Goal: Task Accomplishment & Management: Contribute content

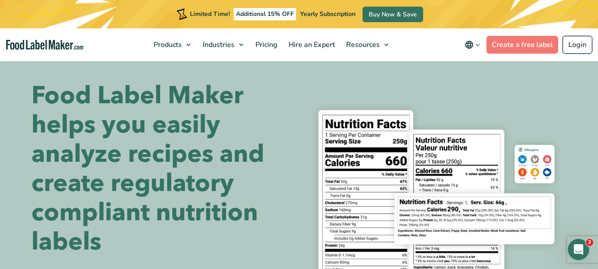
click at [580, 41] on link "Login" at bounding box center [577, 45] width 30 height 18
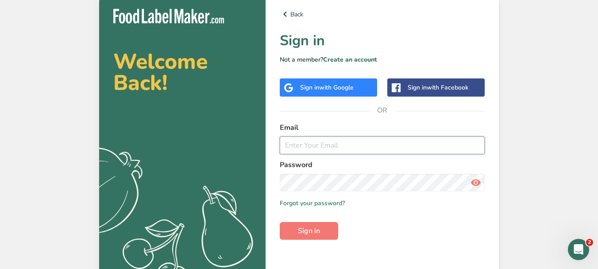
click at [357, 142] on input "email" at bounding box center [382, 145] width 205 height 18
type input "[PERSON_NAME][EMAIL_ADDRESS][DOMAIN_NAME]"
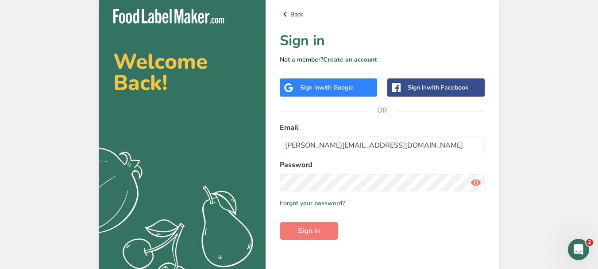
drag, startPoint x: 476, startPoint y: 182, endPoint x: 468, endPoint y: 182, distance: 8.0
click at [476, 182] on icon at bounding box center [475, 182] width 11 height 16
click at [311, 230] on span "Sign in" at bounding box center [309, 230] width 22 height 11
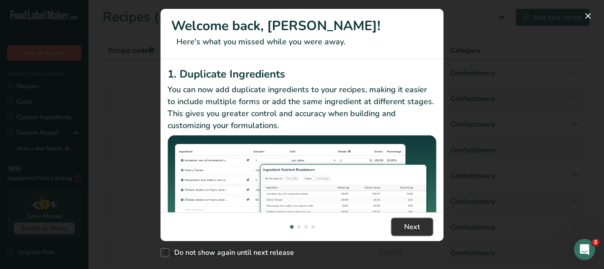
click at [422, 224] on button "Next" at bounding box center [412, 227] width 42 height 18
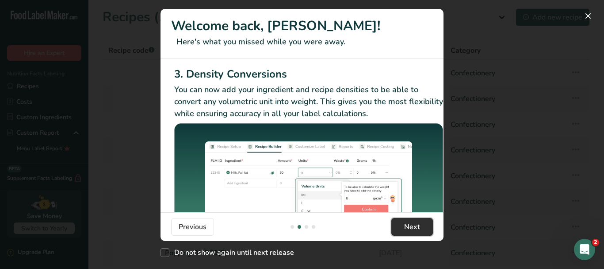
click at [422, 224] on button "Next" at bounding box center [412, 227] width 42 height 18
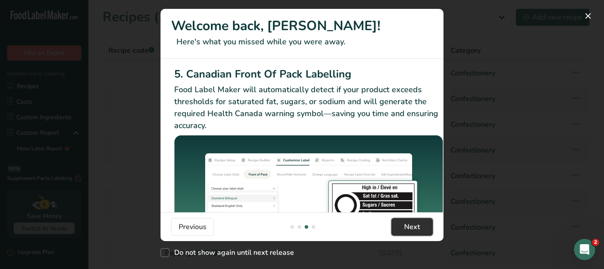
click at [422, 224] on button "Next" at bounding box center [412, 227] width 42 height 18
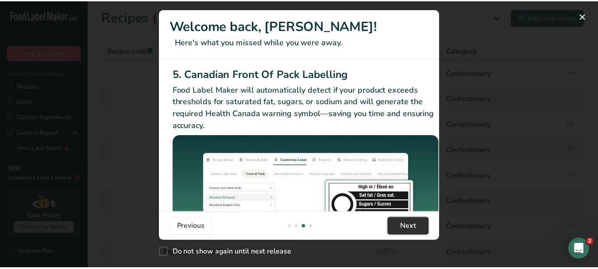
scroll to position [0, 843]
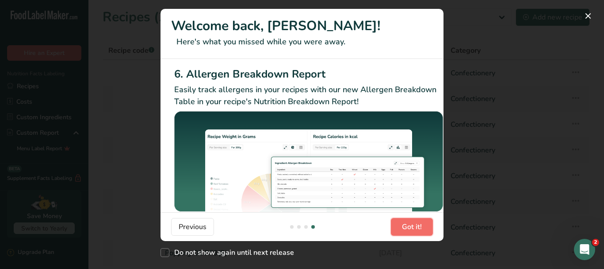
click at [422, 224] on button "Got it!" at bounding box center [412, 227] width 42 height 18
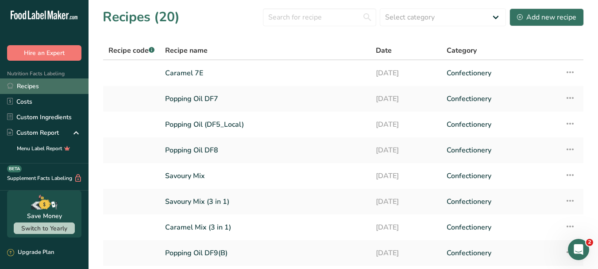
click at [41, 84] on link "Recipes" at bounding box center [44, 85] width 88 height 15
click at [17, 85] on link "Recipes" at bounding box center [44, 85] width 88 height 15
click at [25, 88] on link "Recipes" at bounding box center [44, 85] width 88 height 15
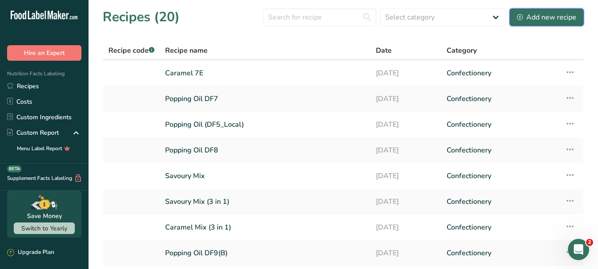
drag, startPoint x: 562, startPoint y: 13, endPoint x: 484, endPoint y: 34, distance: 80.7
click at [562, 13] on div "Add new recipe" at bounding box center [546, 17] width 59 height 11
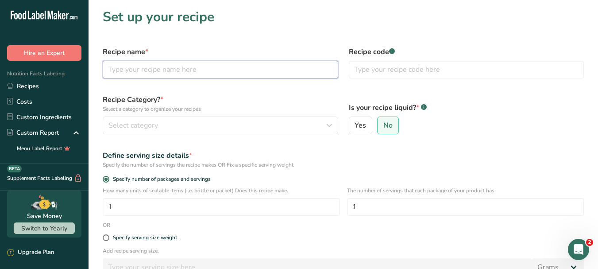
click at [152, 64] on input "text" at bounding box center [220, 70] width 235 height 18
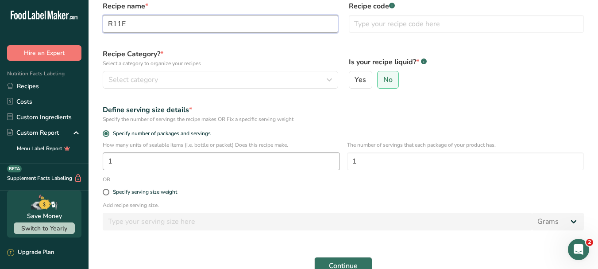
scroll to position [88, 0]
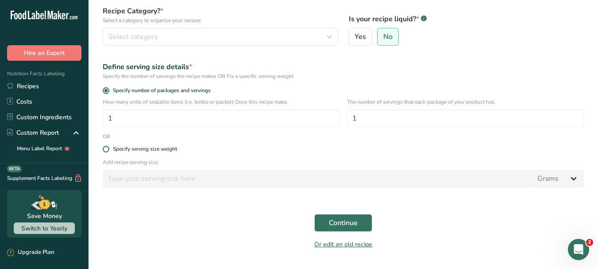
type input "R11E"
click at [106, 148] on span at bounding box center [106, 149] width 7 height 7
click at [106, 148] on input "Specify serving size weight" at bounding box center [106, 149] width 6 height 6
radio input "true"
radio input "false"
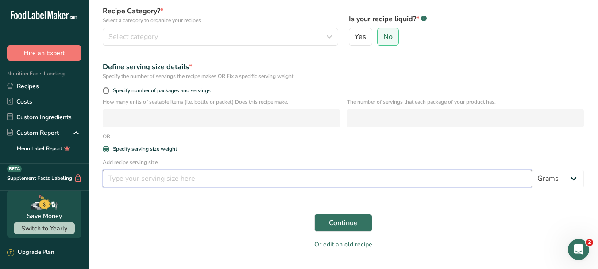
drag, startPoint x: 172, startPoint y: 181, endPoint x: 197, endPoint y: 177, distance: 25.5
click at [174, 180] on input "number" at bounding box center [317, 178] width 429 height 18
click at [354, 220] on span "Continue" at bounding box center [343, 222] width 29 height 11
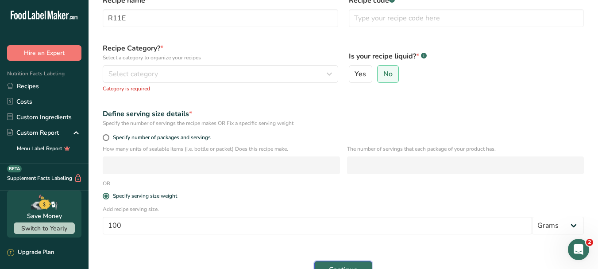
scroll to position [0, 0]
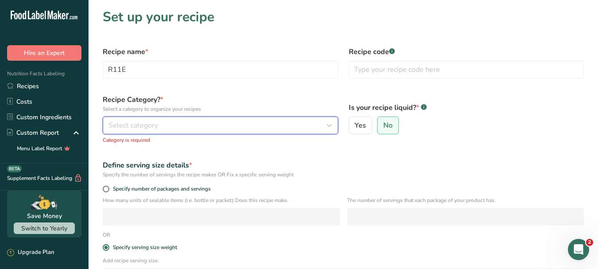
click at [334, 130] on icon "button" at bounding box center [329, 125] width 11 height 16
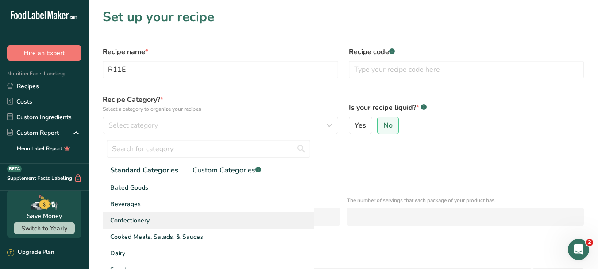
click at [188, 220] on div "Confectionery" at bounding box center [208, 220] width 211 height 16
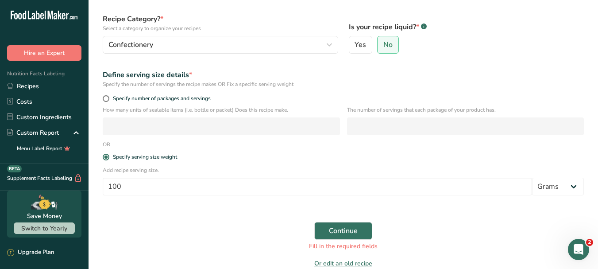
scroll to position [88, 0]
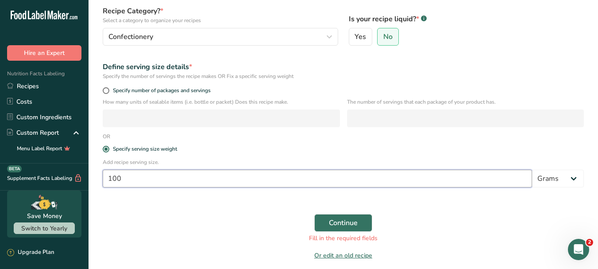
click at [199, 182] on input "100" at bounding box center [317, 178] width 429 height 18
type input "1"
type input "35"
click at [366, 223] on button "Continue" at bounding box center [343, 223] width 58 height 18
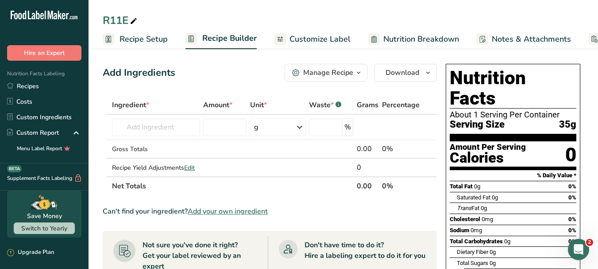
drag, startPoint x: 45, startPoint y: 88, endPoint x: 100, endPoint y: 71, distance: 57.9
click at [46, 88] on link "Recipes" at bounding box center [44, 85] width 88 height 15
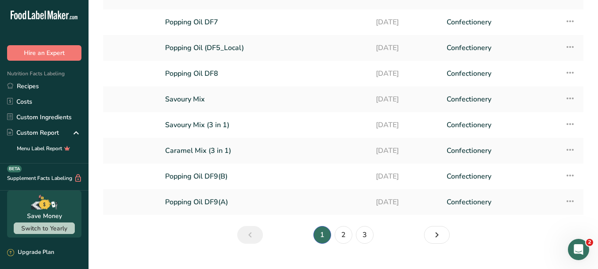
scroll to position [119, 0]
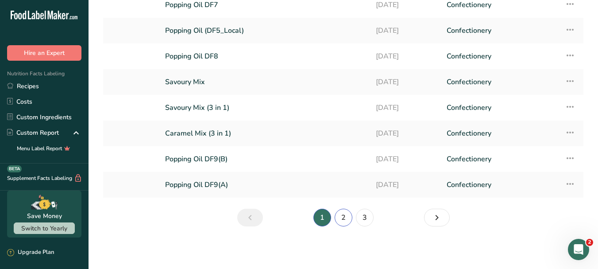
click at [345, 218] on link "2" at bounding box center [343, 217] width 18 height 18
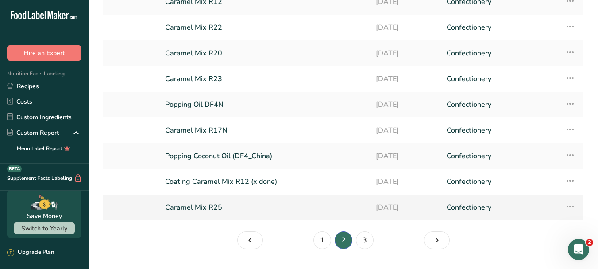
scroll to position [75, 0]
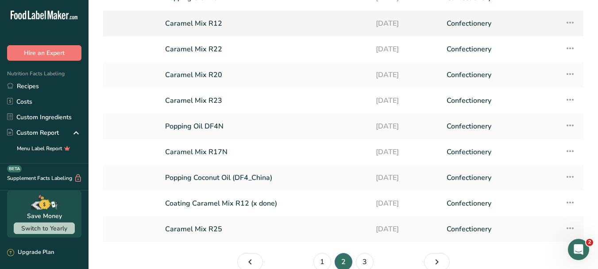
click at [197, 21] on link "Caramel Mix R12" at bounding box center [265, 23] width 200 height 19
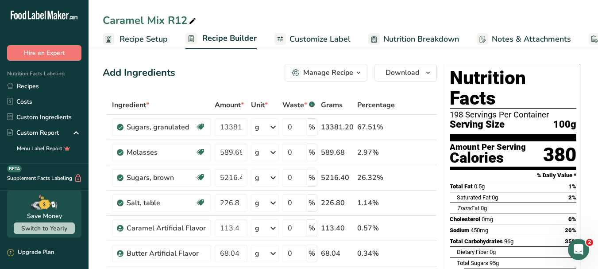
drag, startPoint x: 45, startPoint y: 84, endPoint x: 232, endPoint y: 81, distance: 187.1
click at [46, 84] on link "Recipes" at bounding box center [44, 85] width 88 height 15
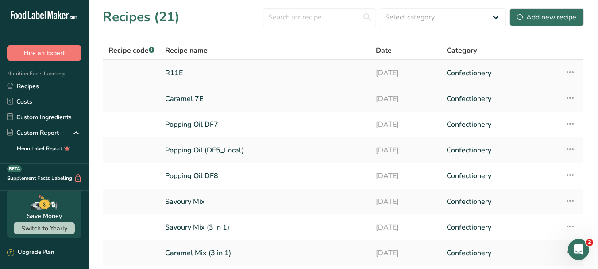
click at [178, 72] on link "R11E" at bounding box center [265, 73] width 200 height 19
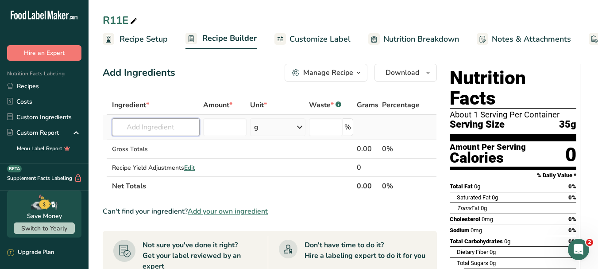
click at [153, 121] on input "text" at bounding box center [156, 127] width 88 height 18
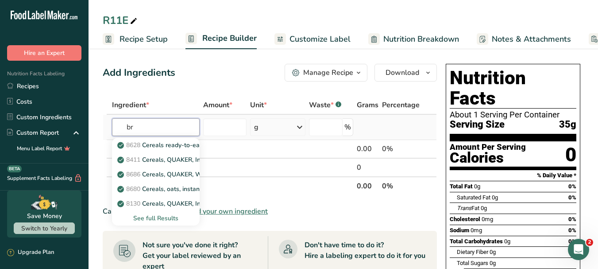
type input "b"
type input "sugar"
click at [173, 216] on div "See full Results" at bounding box center [155, 217] width 73 height 9
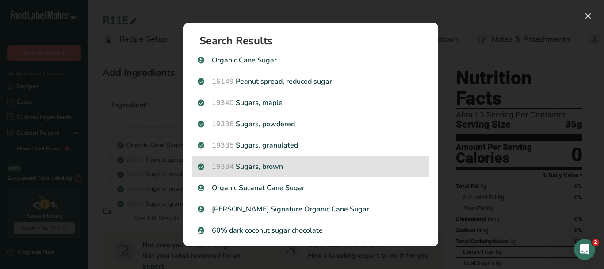
click at [278, 165] on p "19334 Sugars, brown" at bounding box center [311, 166] width 226 height 11
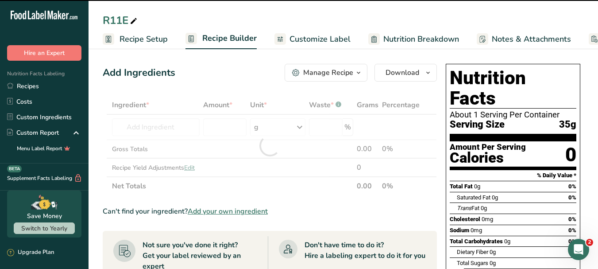
type input "0"
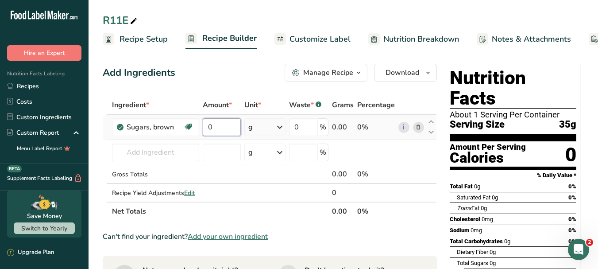
click at [233, 125] on input "0" at bounding box center [222, 127] width 38 height 18
type input "6"
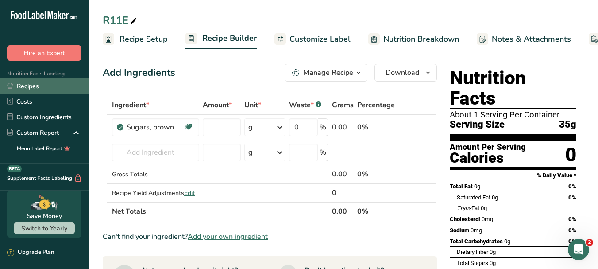
click at [38, 89] on link "Recipes" at bounding box center [44, 85] width 88 height 15
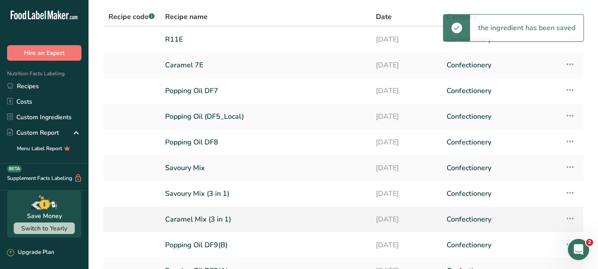
scroll to position [119, 0]
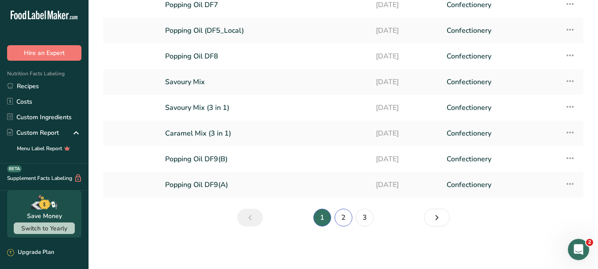
click at [344, 215] on link "2" at bounding box center [343, 217] width 18 height 18
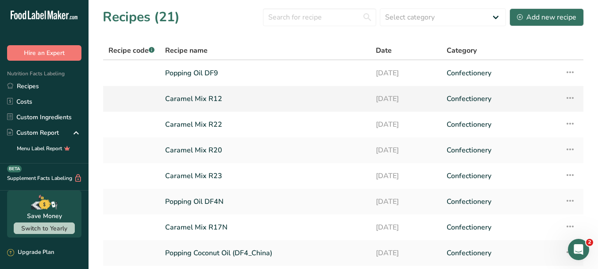
click at [222, 101] on link "Caramel Mix R12" at bounding box center [265, 98] width 200 height 19
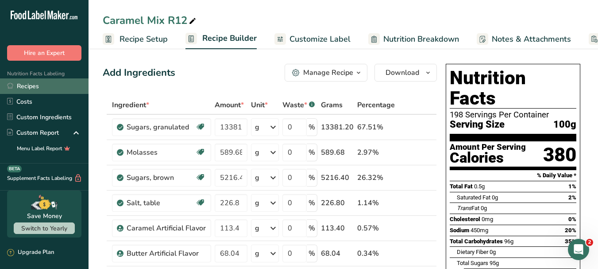
click at [27, 88] on link "Recipes" at bounding box center [44, 85] width 88 height 15
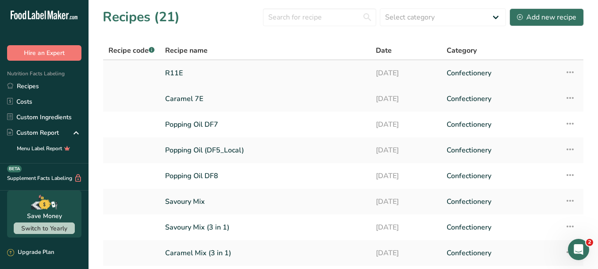
click at [183, 71] on link "R11E" at bounding box center [265, 73] width 200 height 19
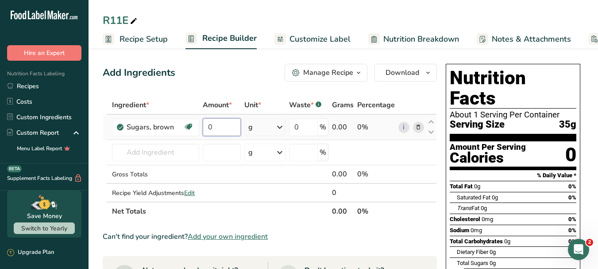
click at [220, 120] on input "0" at bounding box center [222, 127] width 38 height 18
type input "6"
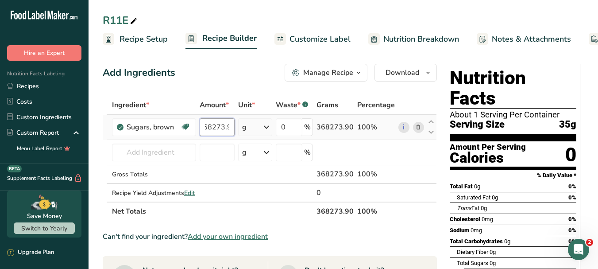
scroll to position [0, 10]
type input "368273.96"
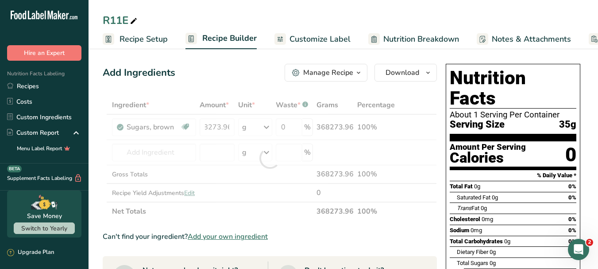
click at [261, 220] on div "Ingredient * Amount * Unit * Waste * .a-a{fill:#347362;}.b-a{fill:#fff;} Grams …" at bounding box center [270, 158] width 334 height 125
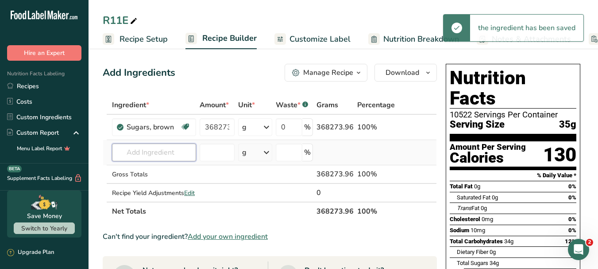
click at [159, 153] on input "text" at bounding box center [154, 152] width 84 height 18
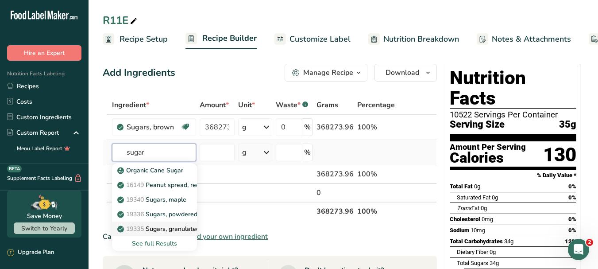
type input "sugar"
click at [182, 231] on p "19335 Sugars, granulated" at bounding box center [159, 228] width 81 height 9
type input "Sugars, granulated"
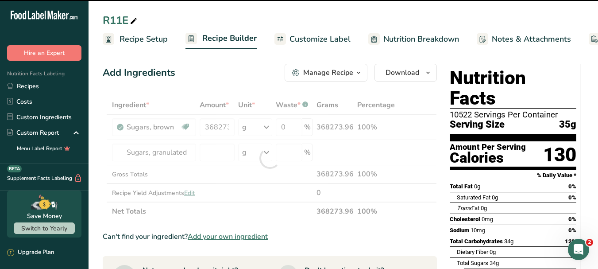
type input "0"
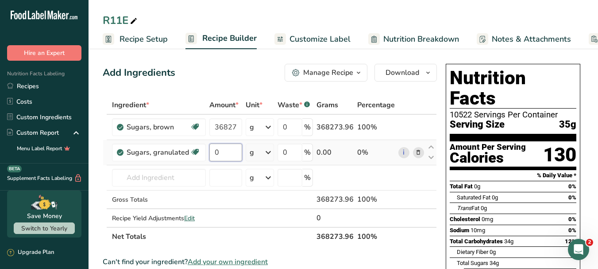
click at [224, 155] on input "0" at bounding box center [225, 152] width 33 height 18
type input "228735.23"
click at [363, 180] on div "Ingredient * Amount * Unit * Waste * .a-a{fill:#347362;}.b-a{fill:#fff;} Grams …" at bounding box center [270, 171] width 334 height 150
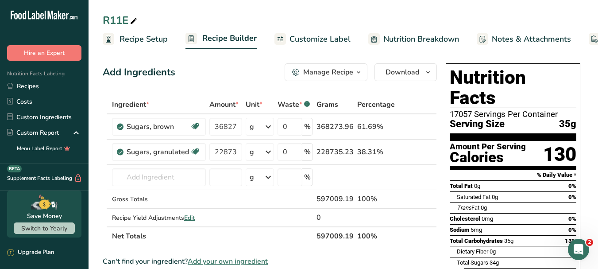
scroll to position [0, 0]
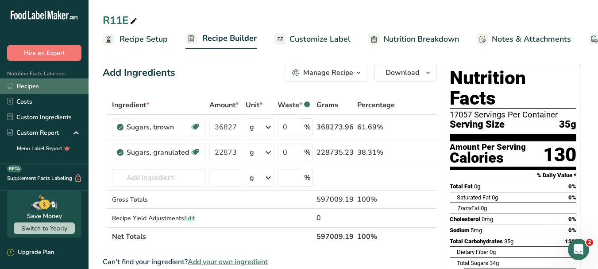
click at [35, 86] on link "Recipes" at bounding box center [44, 85] width 88 height 15
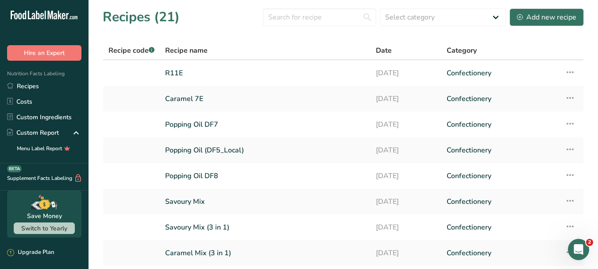
scroll to position [119, 0]
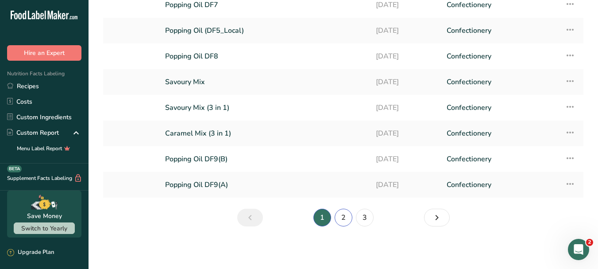
click at [344, 216] on link "2" at bounding box center [343, 217] width 18 height 18
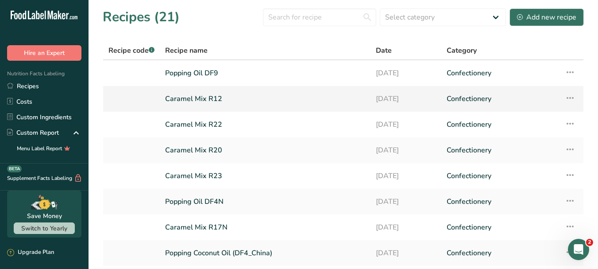
click at [215, 97] on link "Caramel Mix R12" at bounding box center [265, 98] width 200 height 19
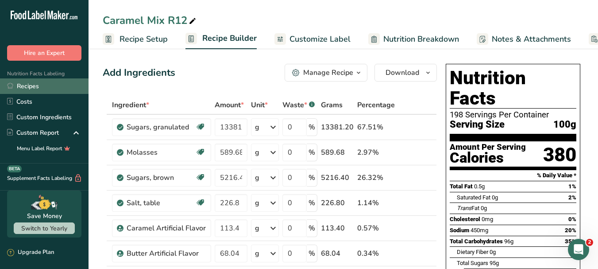
click at [38, 88] on link "Recipes" at bounding box center [44, 85] width 88 height 15
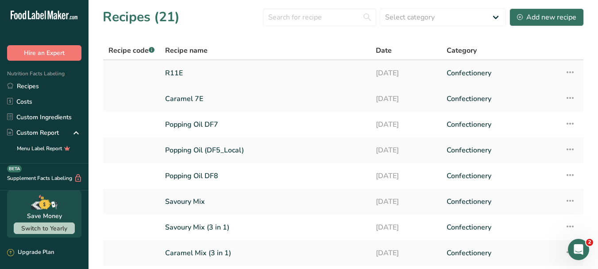
click at [171, 73] on link "R11E" at bounding box center [265, 73] width 200 height 19
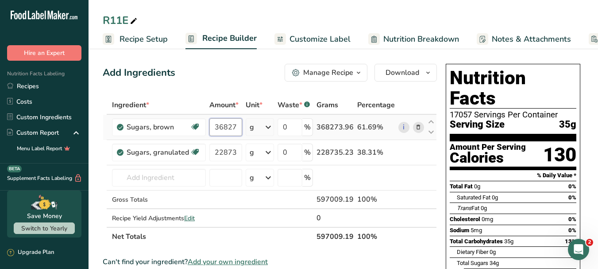
click at [239, 126] on input "368273.96" at bounding box center [225, 127] width 33 height 18
click at [219, 126] on input "368273.96" at bounding box center [225, 127] width 33 height 18
drag, startPoint x: 211, startPoint y: 125, endPoint x: 249, endPoint y: 125, distance: 38.0
click at [249, 125] on tr "Sugars, brown Dairy free Gluten free Vegan Vegetarian Soy free 368273.96 g Port…" at bounding box center [269, 127] width 333 height 25
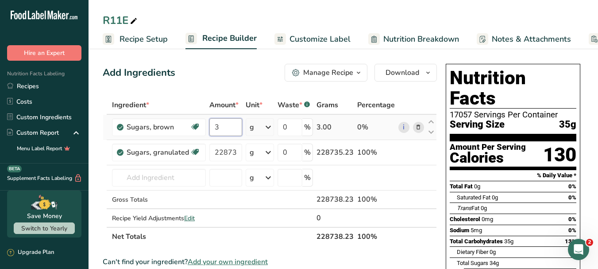
scroll to position [0, 0]
type input "368.27"
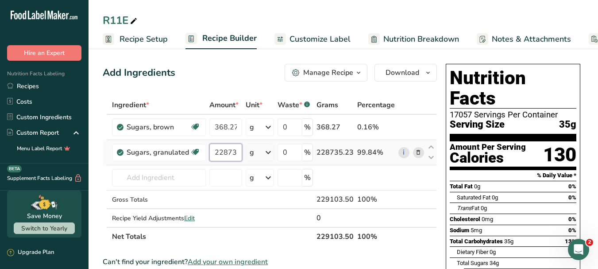
click at [226, 153] on div "Ingredient * Amount * Unit * Waste * .a-a{fill:#347362;}.b-a{fill:#fff;} Grams …" at bounding box center [270, 171] width 334 height 150
drag, startPoint x: 238, startPoint y: 152, endPoint x: 204, endPoint y: 152, distance: 33.2
click at [204, 152] on tr "Sugars, granulated Dairy free Gluten free Vegan Vegetarian Soy free 228735.23 g…" at bounding box center [269, 152] width 333 height 25
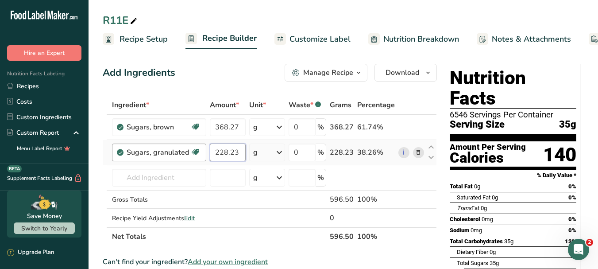
drag, startPoint x: 243, startPoint y: 151, endPoint x: 205, endPoint y: 151, distance: 38.5
click at [205, 151] on tr "Sugars, granulated Dairy free Gluten free Vegan Vegetarian Soy free 228.23 g Po…" at bounding box center [269, 152] width 333 height 25
type input "228.73"
click at [277, 221] on div "Ingredient * Amount * Unit * Waste * .a-a{fill:#347362;}.b-a{fill:#fff;} Grams …" at bounding box center [270, 171] width 334 height 150
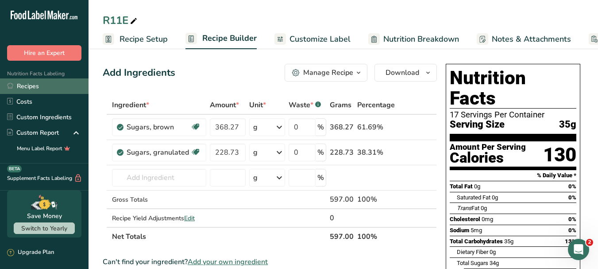
click at [36, 86] on link "Recipes" at bounding box center [44, 85] width 88 height 15
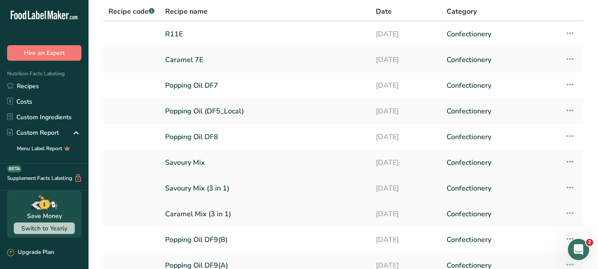
scroll to position [119, 0]
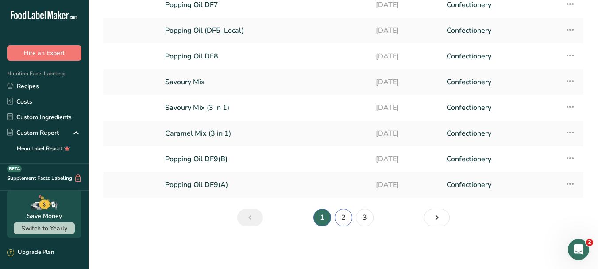
click at [346, 217] on link "2" at bounding box center [343, 217] width 18 height 18
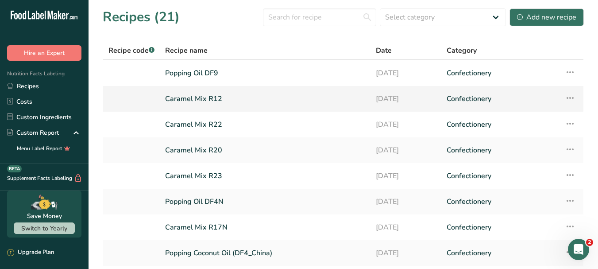
click at [217, 100] on link "Caramel Mix R12" at bounding box center [265, 98] width 200 height 19
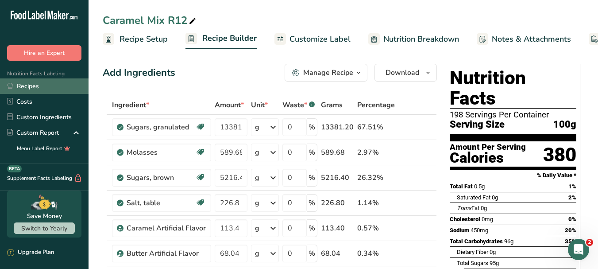
click at [39, 87] on link "Recipes" at bounding box center [44, 85] width 88 height 15
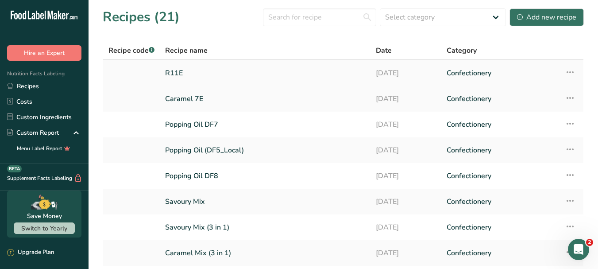
click at [177, 71] on link "R11E" at bounding box center [265, 73] width 200 height 19
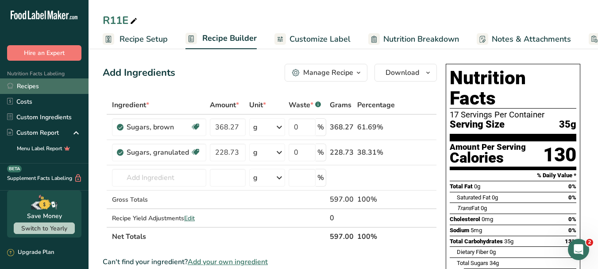
click at [36, 85] on link "Recipes" at bounding box center [44, 85] width 88 height 15
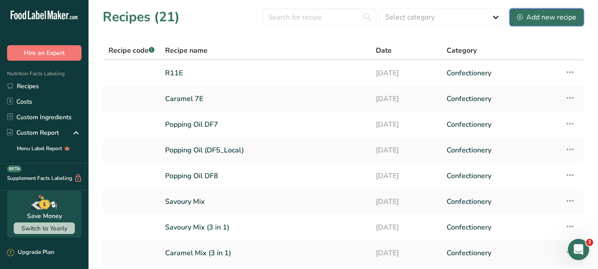
click at [549, 15] on div "Add new recipe" at bounding box center [546, 17] width 59 height 11
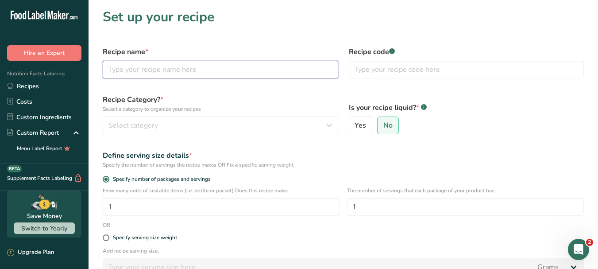
click at [253, 73] on input "text" at bounding box center [220, 70] width 235 height 18
type input "r"
type input "R21E"
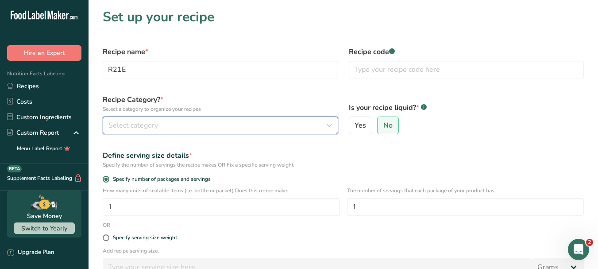
click at [327, 125] on icon "button" at bounding box center [329, 125] width 11 height 16
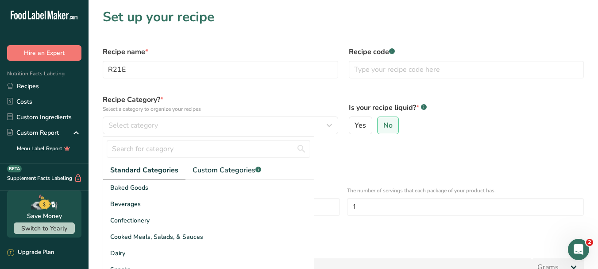
drag, startPoint x: 144, startPoint y: 219, endPoint x: 177, endPoint y: 176, distance: 54.0
click at [146, 218] on span "Confectionery" at bounding box center [129, 219] width 39 height 9
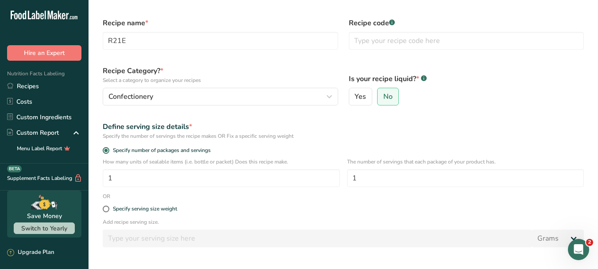
scroll to position [88, 0]
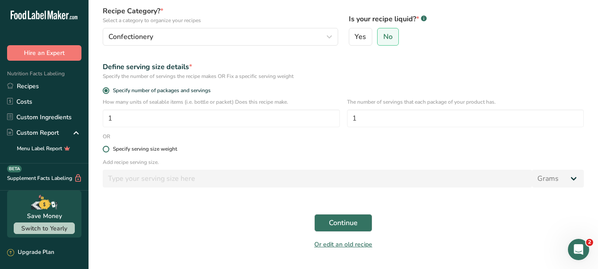
click at [104, 147] on span at bounding box center [106, 149] width 7 height 7
click at [104, 147] on input "Specify serving size weight" at bounding box center [106, 149] width 6 height 6
radio input "true"
radio input "false"
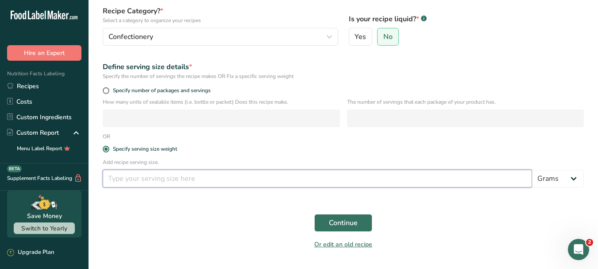
click at [144, 177] on input "number" at bounding box center [317, 178] width 429 height 18
type input "35"
click at [357, 222] on span "Continue" at bounding box center [343, 222] width 29 height 11
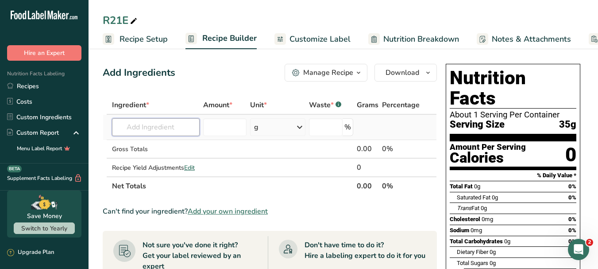
click at [165, 122] on input "text" at bounding box center [156, 127] width 88 height 18
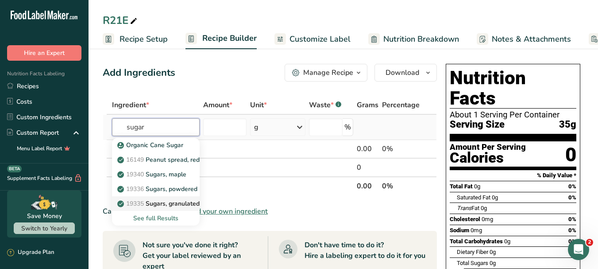
type input "sugar"
click at [188, 202] on p "19335 Sugars, granulated" at bounding box center [159, 203] width 81 height 9
type input "Sugars, granulated"
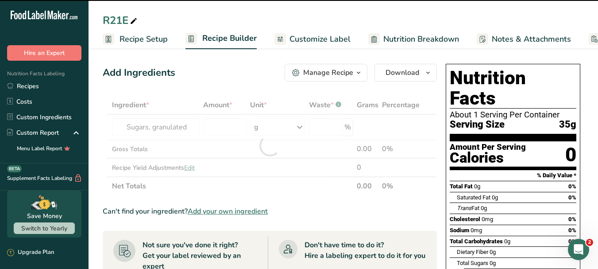
type input "0"
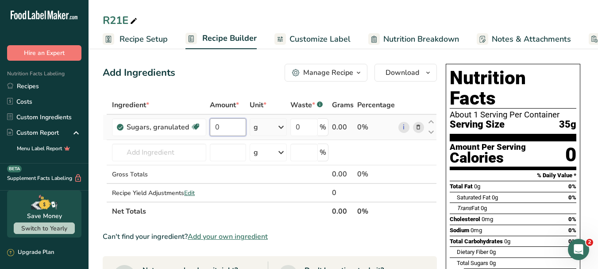
click at [230, 127] on input "0" at bounding box center [228, 127] width 36 height 18
type input "552.96"
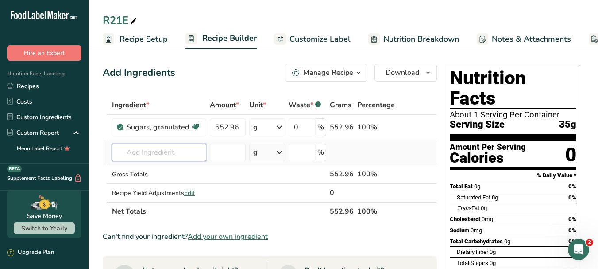
click at [179, 150] on div "Ingredient * Amount * Unit * Waste * .a-a{fill:#347362;}.b-a{fill:#fff;} Grams …" at bounding box center [270, 158] width 334 height 125
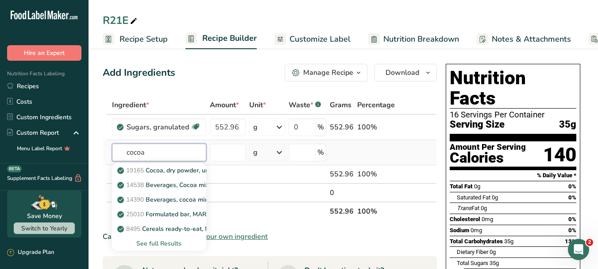
type input "cocoa"
click at [175, 245] on div "See full Results" at bounding box center [159, 242] width 80 height 9
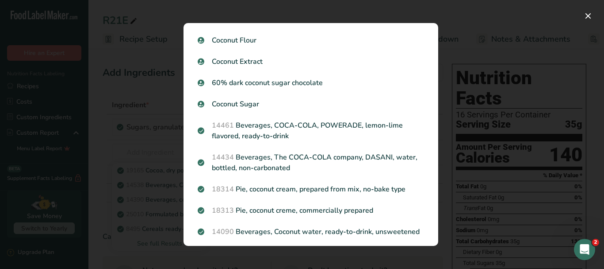
scroll to position [929, 0]
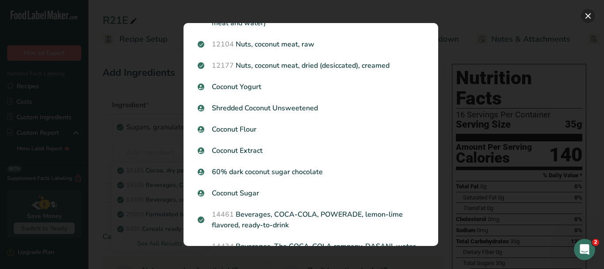
click at [588, 14] on button "Search results modal" at bounding box center [588, 16] width 14 height 14
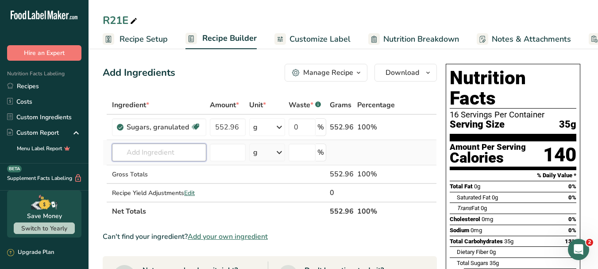
click at [148, 156] on input "text" at bounding box center [159, 152] width 94 height 18
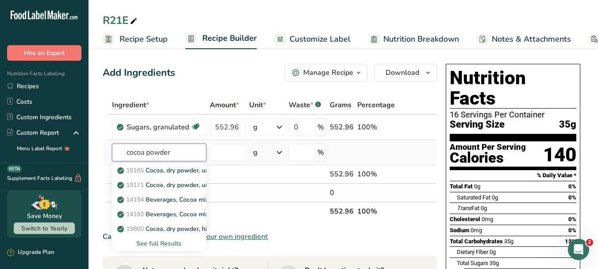
type input "cocoa powder"
click at [163, 242] on div "See full Results" at bounding box center [159, 242] width 80 height 9
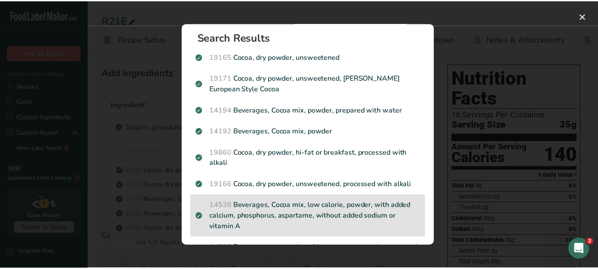
scroll to position [0, 0]
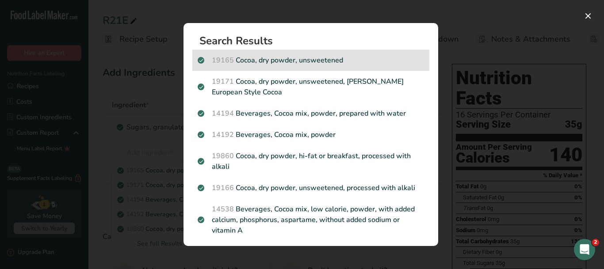
click at [335, 60] on p "19165 Cocoa, dry powder, unsweetened" at bounding box center [311, 60] width 226 height 11
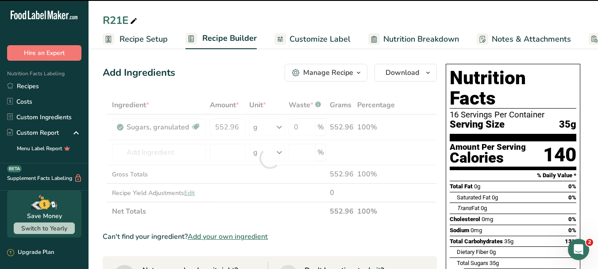
type input "0"
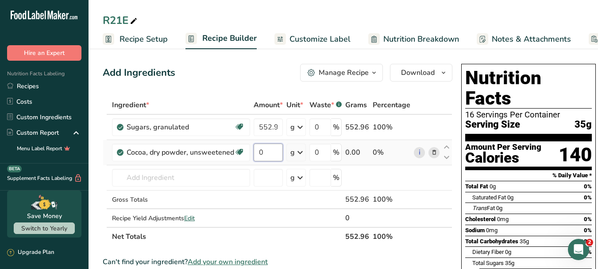
click at [269, 150] on input "0" at bounding box center [267, 152] width 29 height 18
type input "8.74"
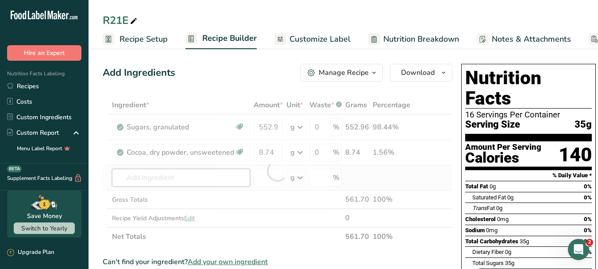
click at [205, 177] on div "Ingredient * Amount * Unit * Waste * .a-a{fill:#347362;}.b-a{fill:#fff;} Grams …" at bounding box center [277, 171] width 349 height 150
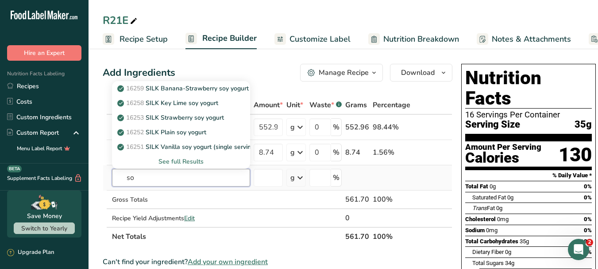
type input "s"
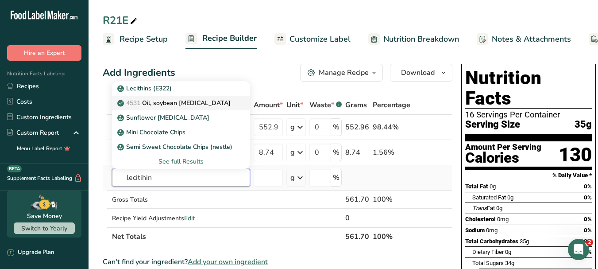
type input "lecitihin"
click at [206, 100] on div "4531 Oil, soybean lecithin" at bounding box center [174, 102] width 110 height 9
type input "Oil, soybean lecithin"
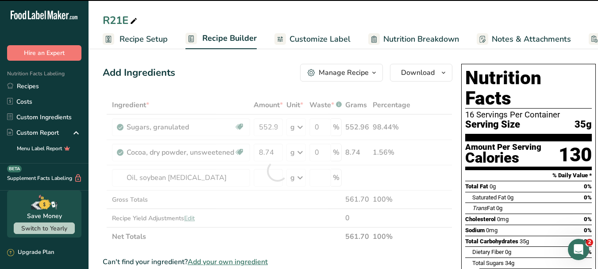
type input "0"
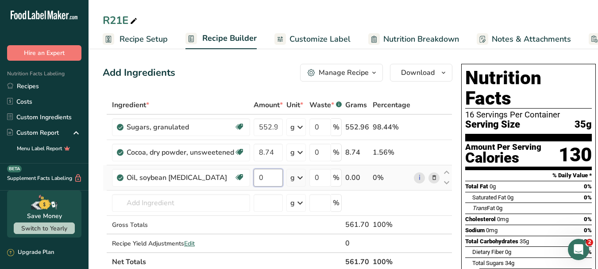
click at [269, 176] on input "0" at bounding box center [267, 178] width 29 height 18
type input "5.44"
click at [272, 153] on div "Ingredient * Amount * Unit * Waste * .a-a{fill:#347362;}.b-a{fill:#fff;} Grams …" at bounding box center [277, 183] width 349 height 175
type input "8"
type input "54.06"
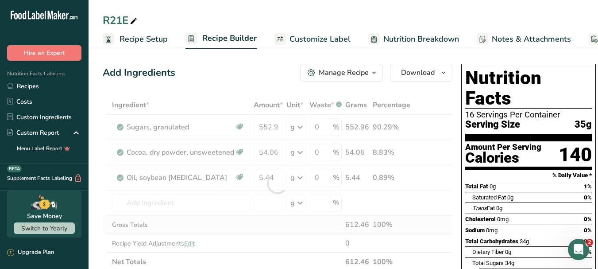
click at [282, 221] on div "Ingredient * Amount * Unit * Waste * .a-a{fill:#347362;}.b-a{fill:#fff;} Grams …" at bounding box center [277, 183] width 349 height 175
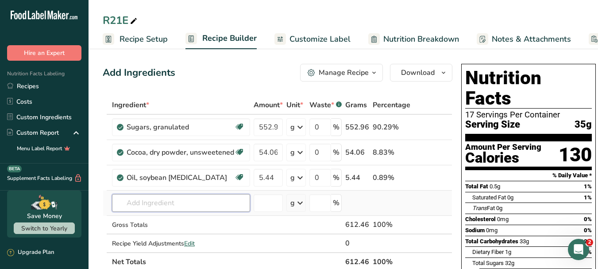
click at [171, 199] on input "text" at bounding box center [181, 203] width 138 height 18
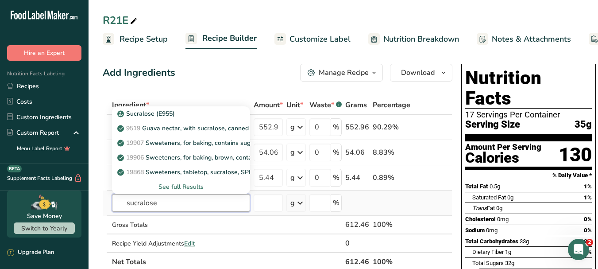
type input "sucralose"
click at [190, 186] on div "See full Results" at bounding box center [181, 186] width 124 height 9
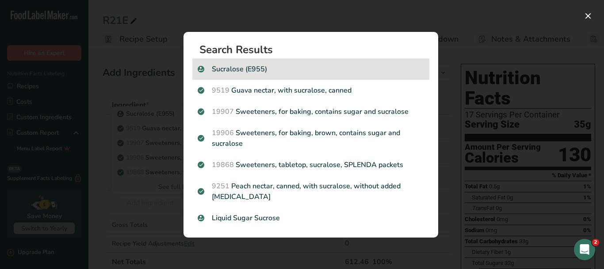
click at [265, 69] on p "Sucralose (E955)" at bounding box center [311, 69] width 226 height 11
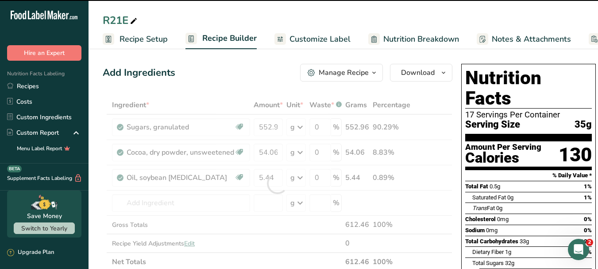
type input "0"
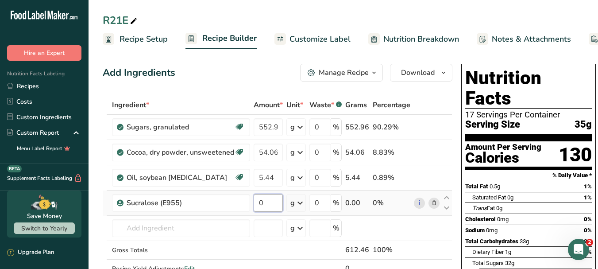
click at [270, 204] on input "0" at bounding box center [267, 203] width 29 height 18
type input "0.423"
click at [428, 239] on div "Ingredient * Amount * Unit * Waste * .a-a{fill:#347362;}.b-a{fill:#fff;} Grams …" at bounding box center [277, 196] width 349 height 200
click at [274, 126] on input "552.96" at bounding box center [267, 127] width 29 height 18
drag, startPoint x: 278, startPoint y: 125, endPoint x: 244, endPoint y: 125, distance: 34.5
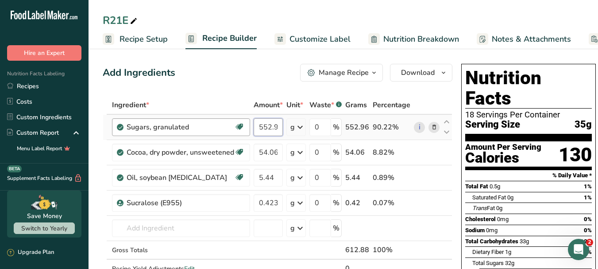
click at [244, 125] on tr "Sugars, granulated Dairy free Gluten free Vegan Vegetarian Soy free 552.96 g Po…" at bounding box center [277, 127] width 349 height 25
drag, startPoint x: 279, startPoint y: 125, endPoint x: 255, endPoint y: 125, distance: 23.9
click at [255, 125] on input "556" at bounding box center [267, 127] width 29 height 18
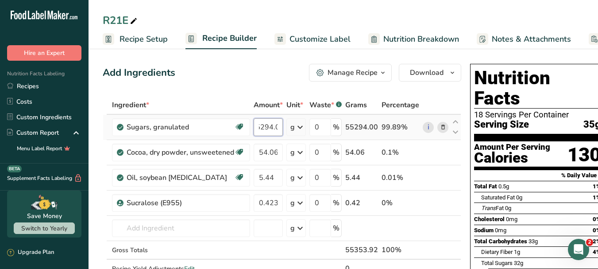
scroll to position [0, 12]
type input "55294.03"
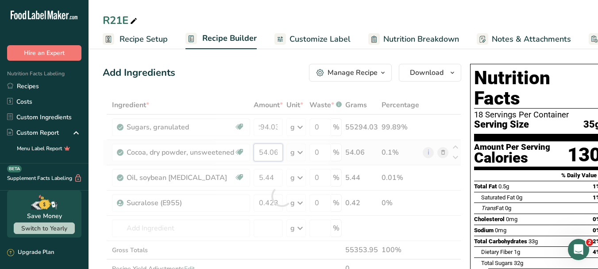
scroll to position [0, 0]
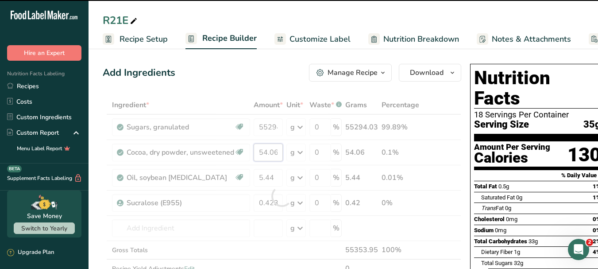
drag, startPoint x: 259, startPoint y: 152, endPoint x: 284, endPoint y: 150, distance: 25.3
click at [284, 150] on div "Ingredient * Amount * Unit * Waste * .a-a{fill:#347362;}.b-a{fill:#fff;} Grams …" at bounding box center [282, 196] width 358 height 200
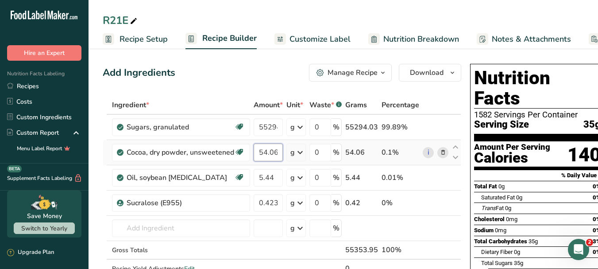
type input "4"
type input "5405.6"
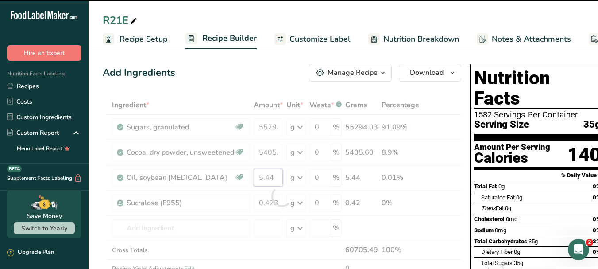
drag, startPoint x: 275, startPoint y: 178, endPoint x: 249, endPoint y: 176, distance: 26.6
click at [249, 176] on div "Ingredient * Amount * Unit * Waste * .a-a{fill:#347362;}.b-a{fill:#fff;} Grams …" at bounding box center [282, 196] width 358 height 200
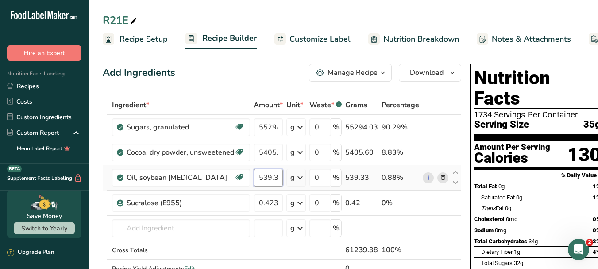
scroll to position [0, 4]
type input "539.33"
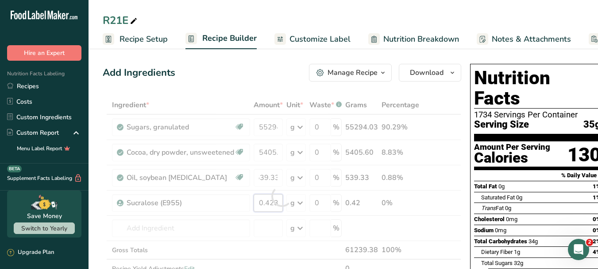
scroll to position [0, 0]
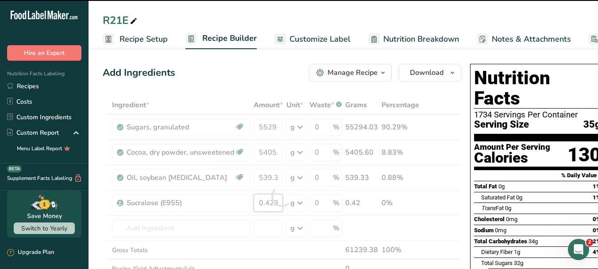
drag, startPoint x: 255, startPoint y: 199, endPoint x: 284, endPoint y: 193, distance: 29.8
click at [283, 203] on div "Ingredient * Amount * Unit * Waste * .a-a{fill:#347362;}.b-a{fill:#fff;} Grams …" at bounding box center [282, 196] width 358 height 200
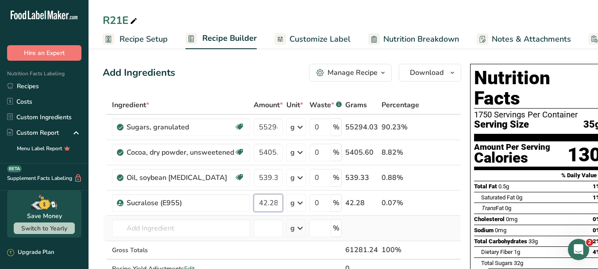
type input "42.28"
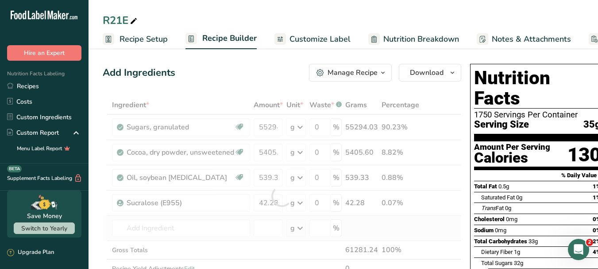
click at [424, 225] on div "Ingredient * Amount * Unit * Waste * .a-a{fill:#347362;}.b-a{fill:#fff;} Grams …" at bounding box center [282, 196] width 358 height 200
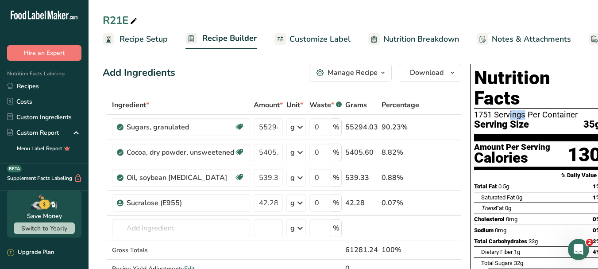
drag, startPoint x: 491, startPoint y: 95, endPoint x: 469, endPoint y: 90, distance: 21.7
click at [470, 90] on div "Nutrition Facts 1751 Servings Per Container Serving Size 35g Amount Per Serving…" at bounding box center [537, 215] width 134 height 303
click at [456, 248] on td at bounding box center [455, 250] width 11 height 19
click at [214, 233] on input "text" at bounding box center [181, 228] width 138 height 18
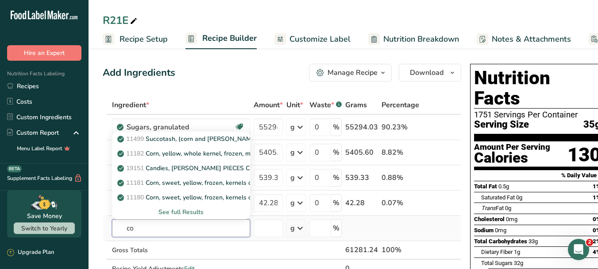
type input "c"
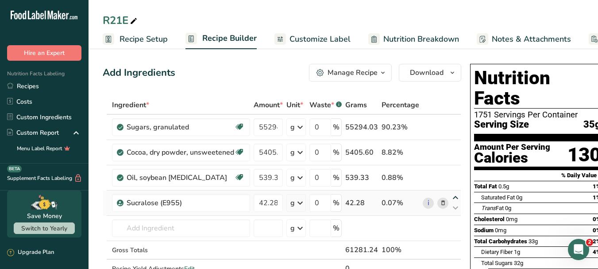
click at [450, 201] on icon at bounding box center [455, 197] width 11 height 7
type input "42.28"
type input "539.33"
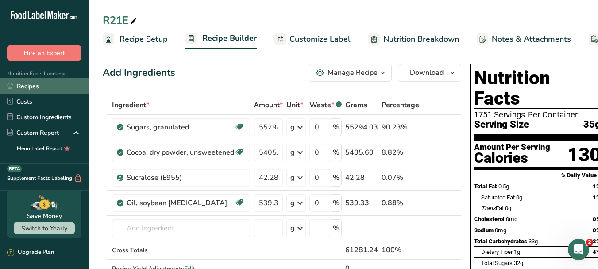
click at [41, 83] on link "Recipes" at bounding box center [44, 85] width 88 height 15
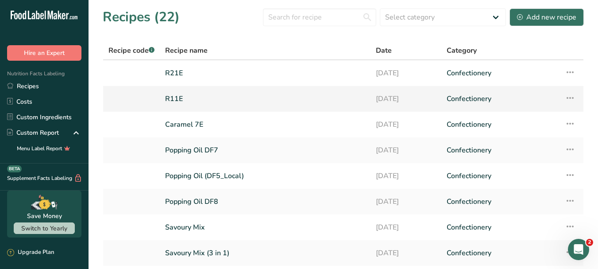
click at [180, 99] on link "R11E" at bounding box center [265, 98] width 200 height 19
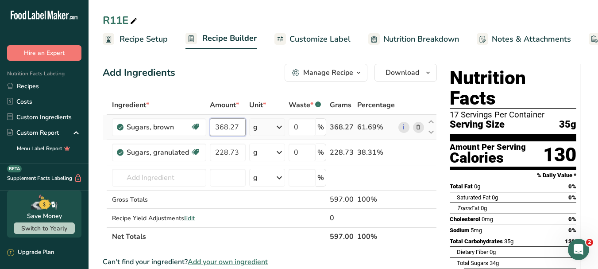
drag, startPoint x: 239, startPoint y: 124, endPoint x: 214, endPoint y: 125, distance: 24.8
click at [214, 125] on input "368.27" at bounding box center [228, 127] width 36 height 18
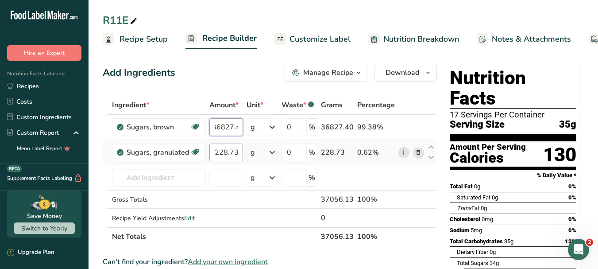
type input "36827.4"
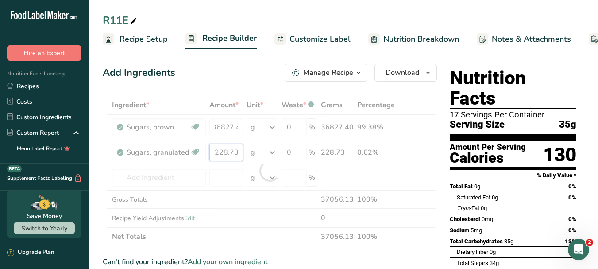
scroll to position [0, 0]
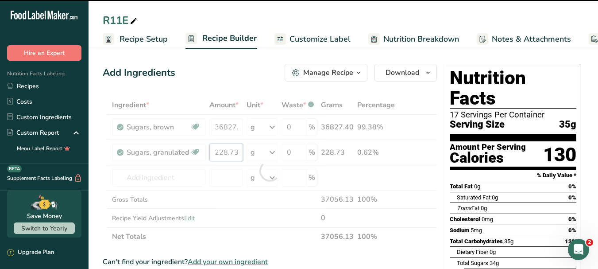
drag, startPoint x: 241, startPoint y: 150, endPoint x: 207, endPoint y: 153, distance: 33.3
click at [207, 153] on div "Ingredient * Amount * Unit * Waste * .a-a{fill:#347362;}.b-a{fill:#fff;} Grams …" at bounding box center [270, 171] width 334 height 150
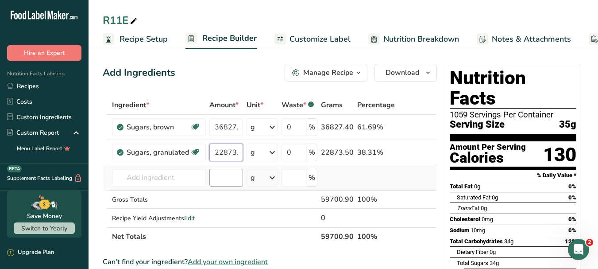
scroll to position [0, 3]
type input "22873.5"
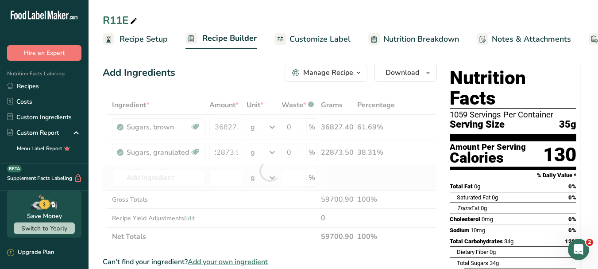
click at [402, 186] on div "Ingredient * Amount * Unit * Waste * .a-a{fill:#347362;}.b-a{fill:#fff;} Grams …" at bounding box center [270, 171] width 334 height 150
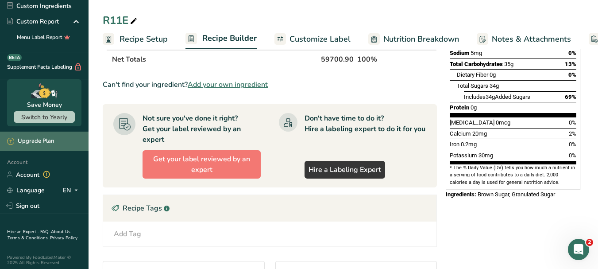
scroll to position [121, 0]
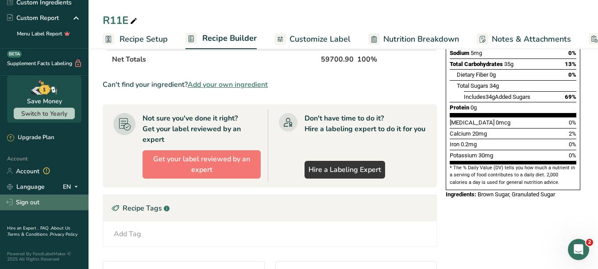
click at [30, 199] on link "Sign out" at bounding box center [44, 201] width 88 height 15
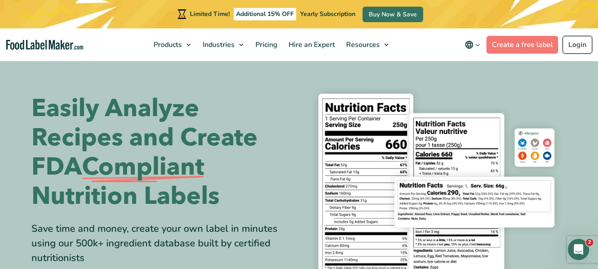
click at [578, 44] on link "Login" at bounding box center [577, 45] width 30 height 18
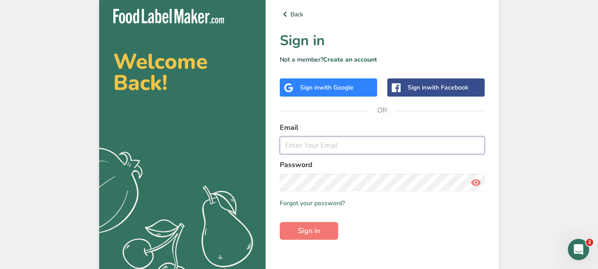
click at [350, 139] on input "email" at bounding box center [382, 145] width 205 height 18
type input "kelly.hoo@defeem.com.my"
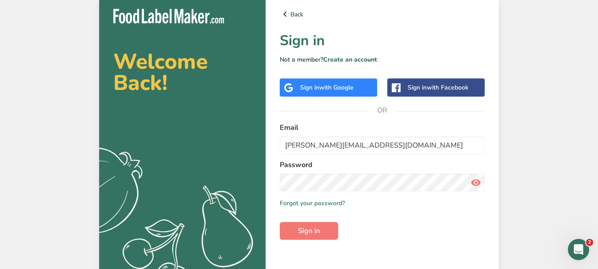
drag, startPoint x: 477, startPoint y: 180, endPoint x: 468, endPoint y: 182, distance: 8.6
click at [476, 180] on icon at bounding box center [475, 182] width 11 height 16
click at [280, 222] on button "Sign in" at bounding box center [309, 231] width 58 height 18
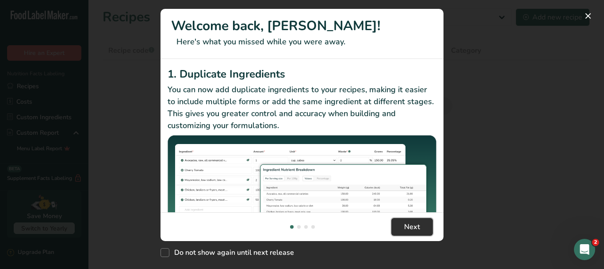
click at [407, 226] on span "Next" at bounding box center [412, 226] width 16 height 11
click at [408, 226] on span "Next" at bounding box center [412, 226] width 16 height 11
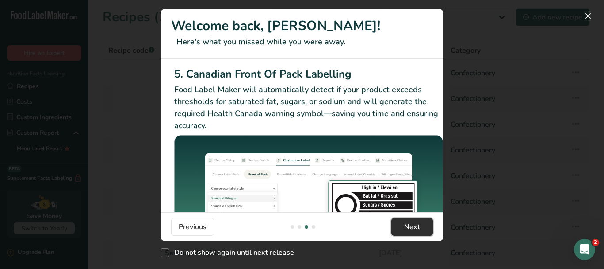
click at [409, 226] on span "Next" at bounding box center [412, 226] width 16 height 11
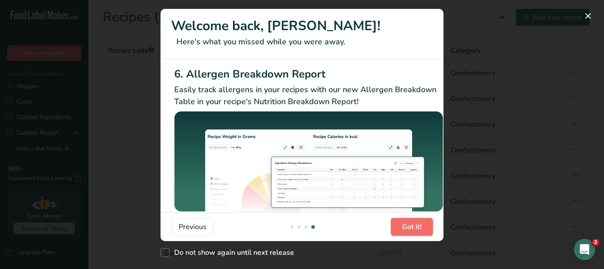
click at [408, 226] on span "Got it!" at bounding box center [412, 226] width 20 height 11
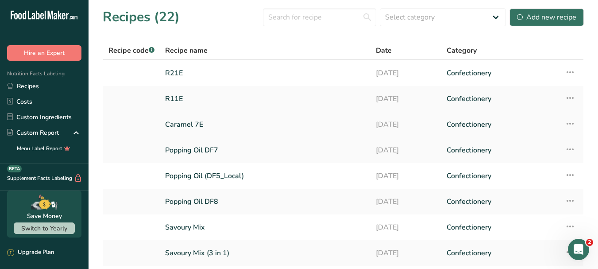
click at [228, 124] on link "Caramel 7E" at bounding box center [265, 124] width 200 height 19
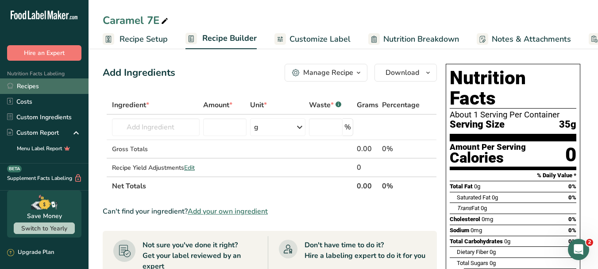
click at [23, 85] on link "Recipes" at bounding box center [44, 85] width 88 height 15
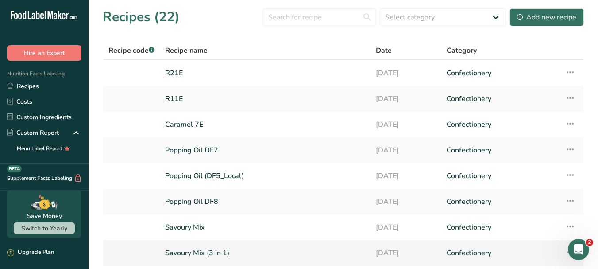
click at [205, 255] on link "Savoury Mix (3 in 1)" at bounding box center [265, 252] width 200 height 19
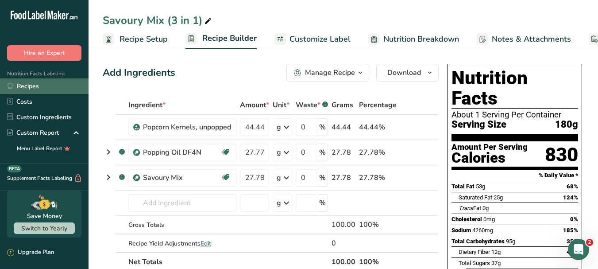
click at [30, 86] on link "Recipes" at bounding box center [44, 85] width 88 height 15
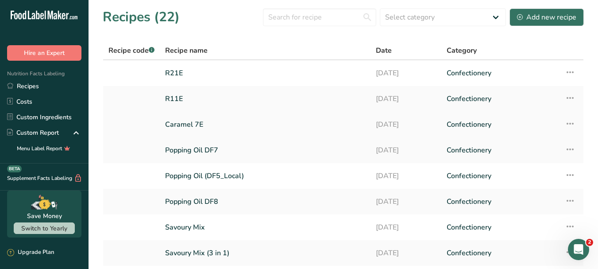
click at [184, 122] on link "Caramel 7E" at bounding box center [265, 124] width 200 height 19
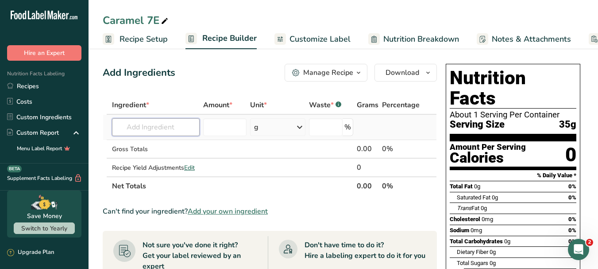
click at [150, 128] on input "text" at bounding box center [156, 127] width 88 height 18
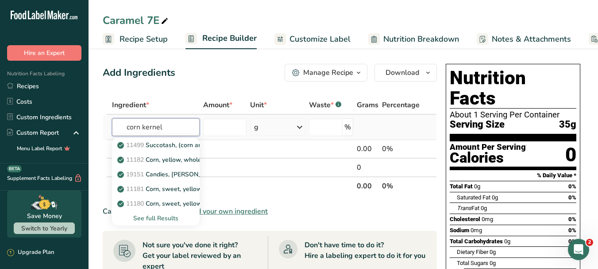
type input "corn kernel"
click at [163, 217] on div "See full Results" at bounding box center [155, 217] width 73 height 9
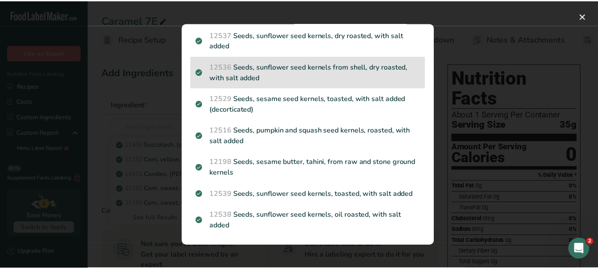
scroll to position [554, 0]
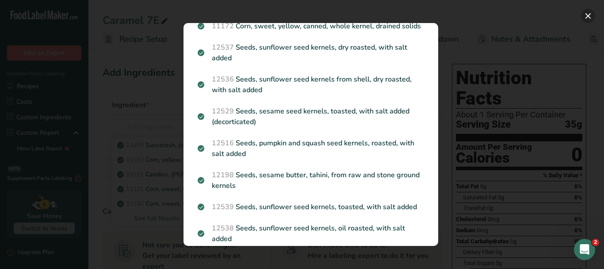
click at [589, 15] on button "Search results modal" at bounding box center [588, 16] width 14 height 14
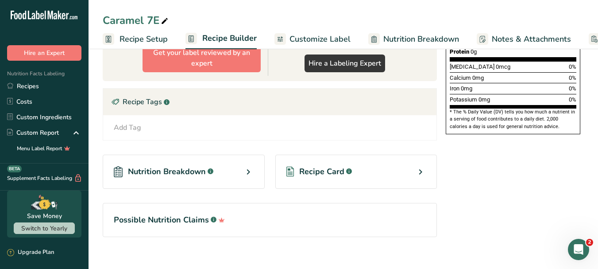
scroll to position [243, 0]
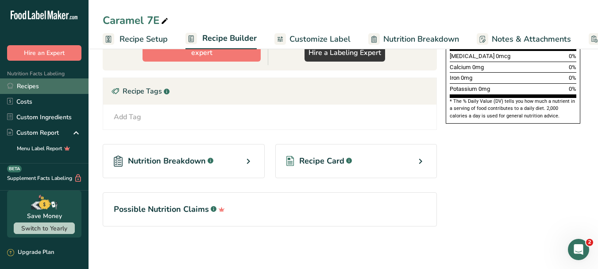
click at [31, 88] on link "Recipes" at bounding box center [44, 85] width 88 height 15
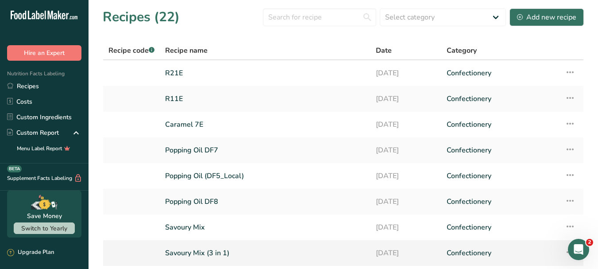
click at [212, 252] on link "Savoury Mix (3 in 1)" at bounding box center [265, 252] width 200 height 19
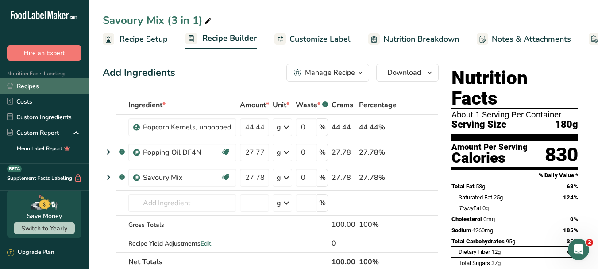
click at [46, 83] on link "Recipes" at bounding box center [44, 85] width 88 height 15
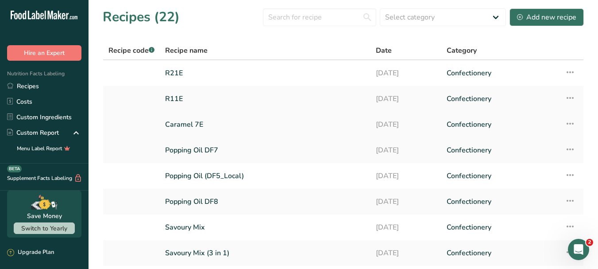
click at [193, 123] on link "Caramel 7E" at bounding box center [265, 124] width 200 height 19
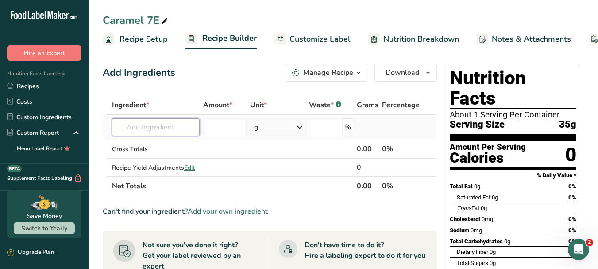
click at [178, 126] on input "text" at bounding box center [156, 127] width 88 height 18
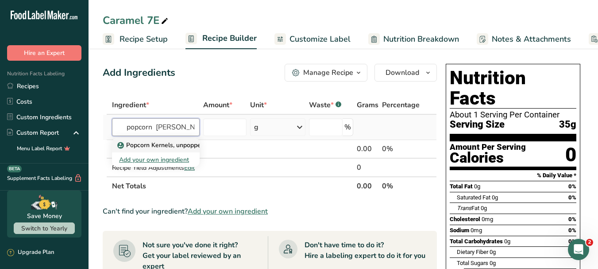
type input "popcorn kern"
click at [180, 147] on p "Popcorn Kernels, unpopped" at bounding box center [161, 144] width 85 height 9
type input "Popcorn Kernels, unpopped"
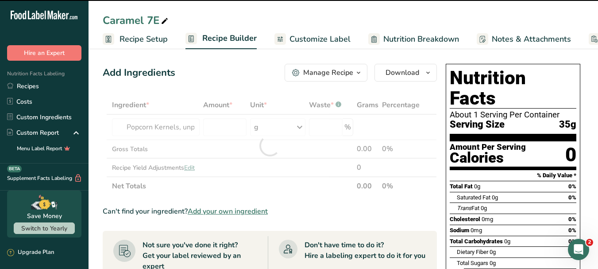
type input "0"
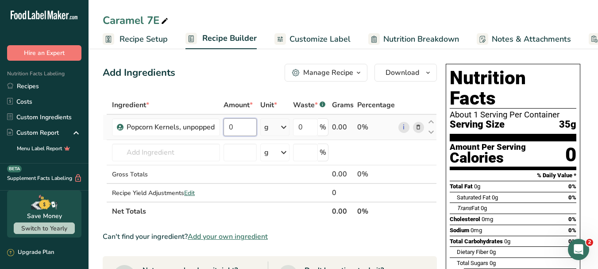
click at [253, 130] on input "0" at bounding box center [239, 127] width 33 height 18
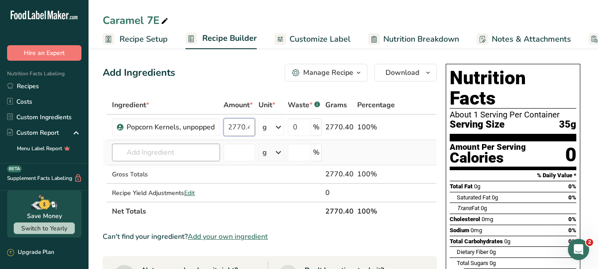
type input "2770.4"
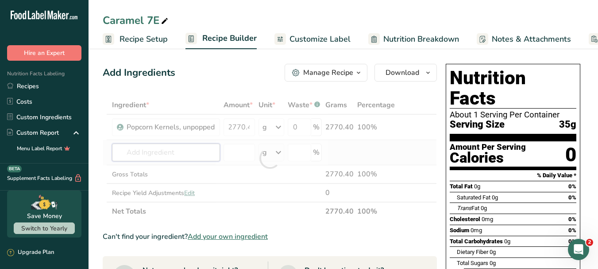
scroll to position [0, 0]
click at [169, 157] on div "Ingredient * Amount * Unit * Waste * .a-a{fill:#347362;}.b-a{fill:#fff;} Grams …" at bounding box center [270, 158] width 334 height 125
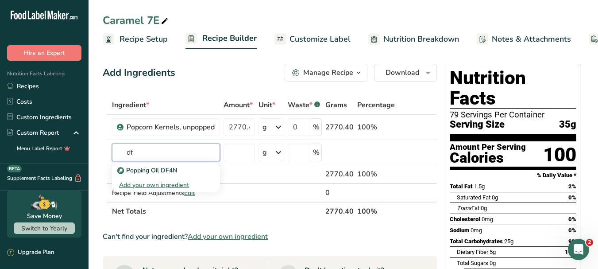
type input "d"
type input "l"
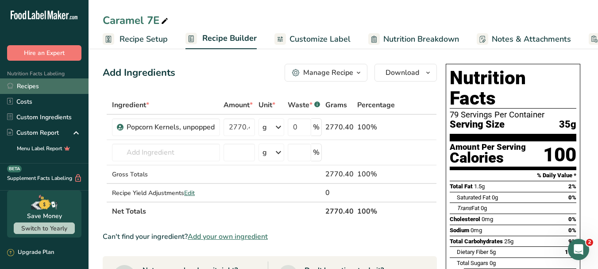
click at [35, 86] on link "Recipes" at bounding box center [44, 85] width 88 height 15
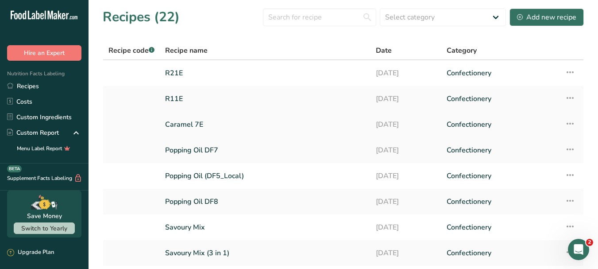
click at [204, 122] on link "Caramel 7E" at bounding box center [265, 124] width 200 height 19
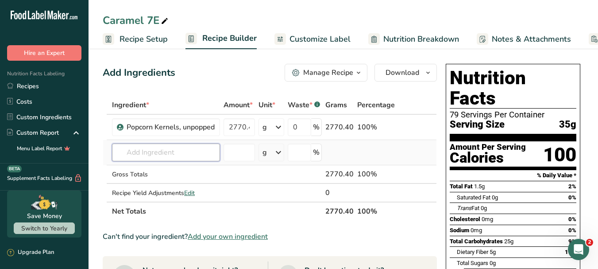
click at [188, 153] on input "text" at bounding box center [166, 152] width 108 height 18
type input "("
type input "p"
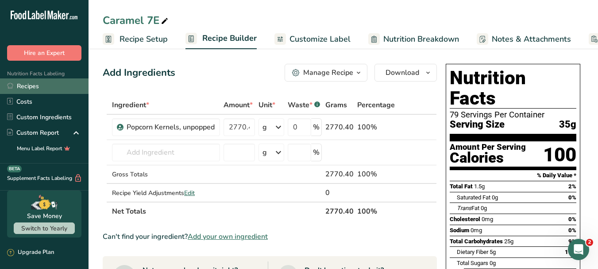
click at [48, 85] on link "Recipes" at bounding box center [44, 85] width 88 height 15
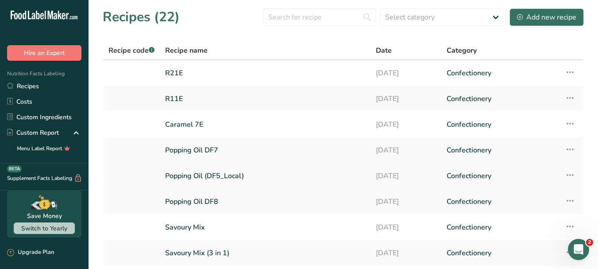
click at [223, 177] on link "Popping Oil (DF5_Local)" at bounding box center [265, 175] width 200 height 19
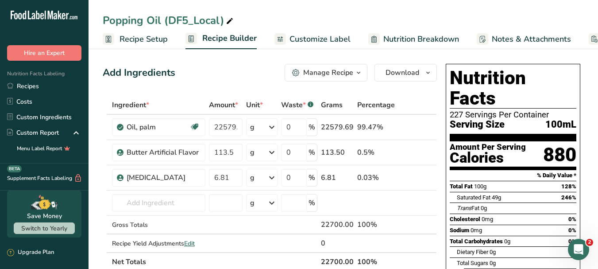
click at [358, 69] on icon "button" at bounding box center [358, 72] width 7 height 11
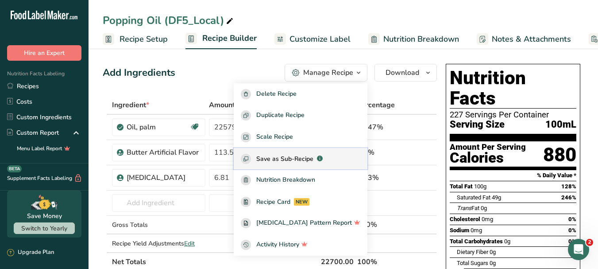
click at [303, 158] on span "Save as Sub-Recipe" at bounding box center [284, 158] width 57 height 9
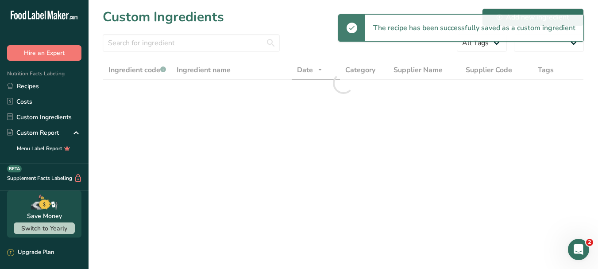
select select "30"
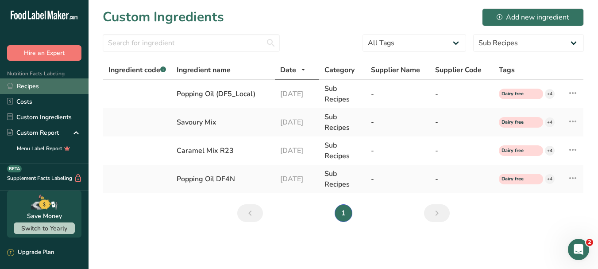
click at [30, 84] on link "Recipes" at bounding box center [44, 85] width 88 height 15
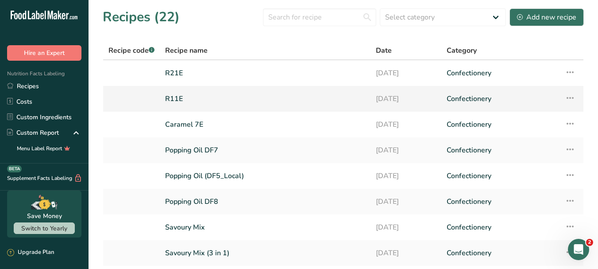
click at [185, 99] on link "R11E" at bounding box center [265, 98] width 200 height 19
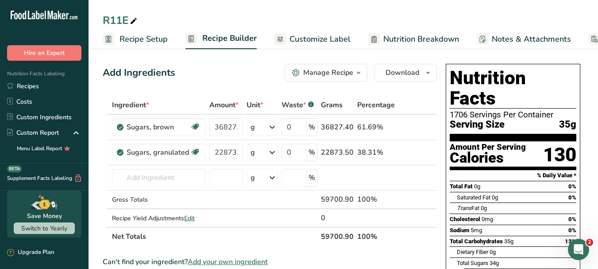
click at [359, 72] on icon "button" at bounding box center [358, 72] width 7 height 11
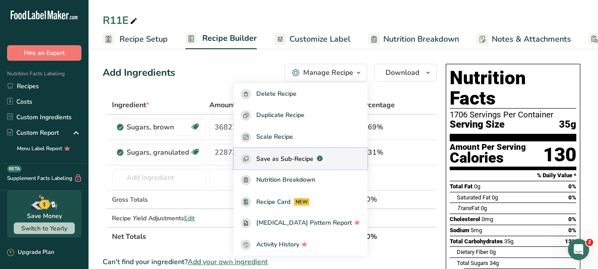
click at [295, 157] on span "Save as Sub-Recipe" at bounding box center [284, 158] width 57 height 9
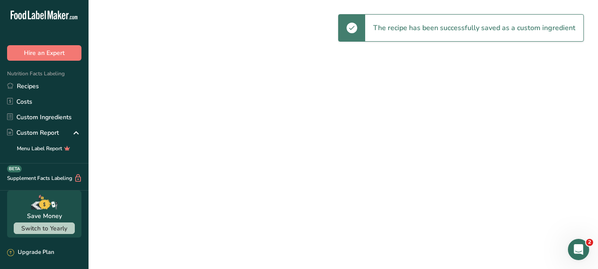
select select "30"
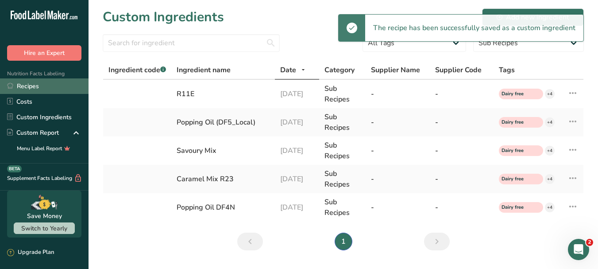
click at [35, 87] on link "Recipes" at bounding box center [44, 85] width 88 height 15
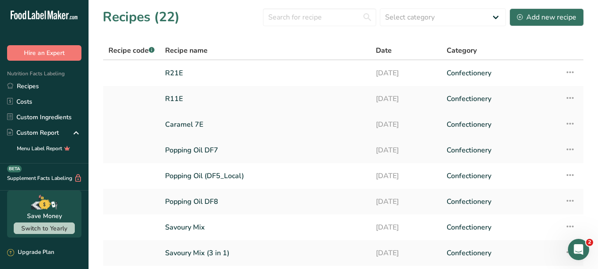
click at [193, 123] on link "Caramel 7E" at bounding box center [265, 124] width 200 height 19
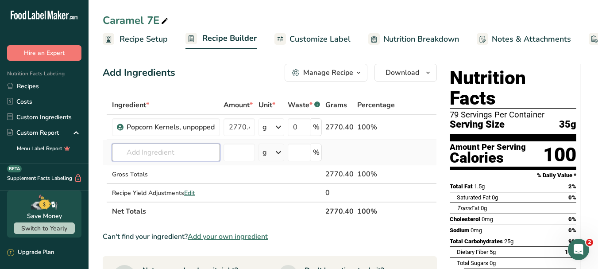
click at [182, 149] on input "text" at bounding box center [166, 152] width 108 height 18
type input "d"
type input "p"
type input "k"
type input "l"
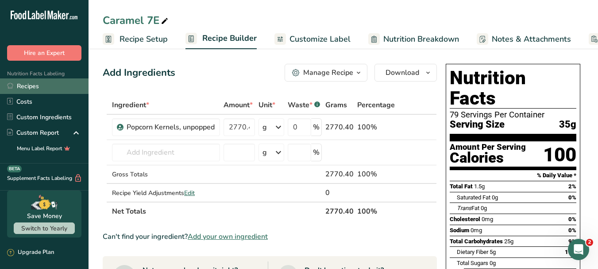
click at [38, 88] on link "Recipes" at bounding box center [44, 85] width 88 height 15
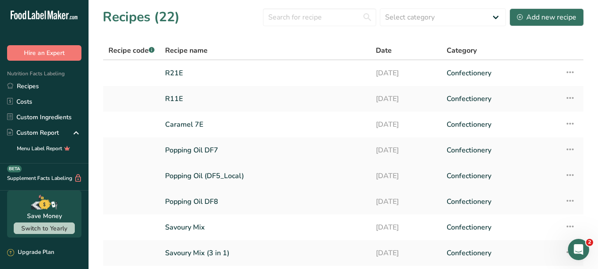
click at [233, 176] on link "Popping Oil (DF5_Local)" at bounding box center [265, 175] width 200 height 19
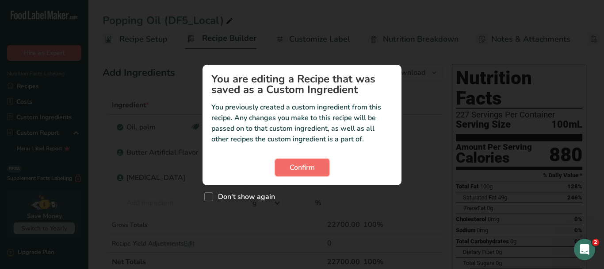
click at [312, 167] on span "Confirm" at bounding box center [302, 167] width 25 height 11
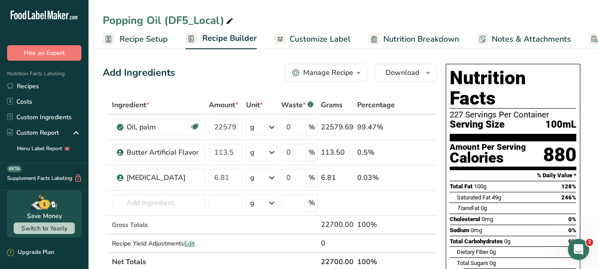
click at [361, 74] on icon "button" at bounding box center [358, 72] width 7 height 11
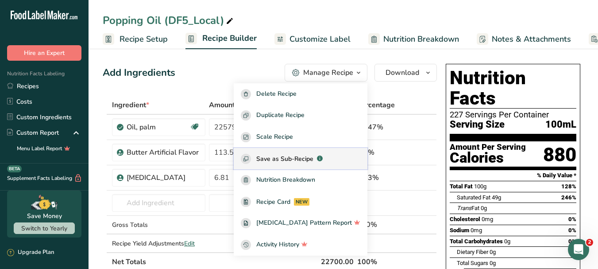
click at [293, 157] on span "Save as Sub-Recipe" at bounding box center [284, 158] width 57 height 9
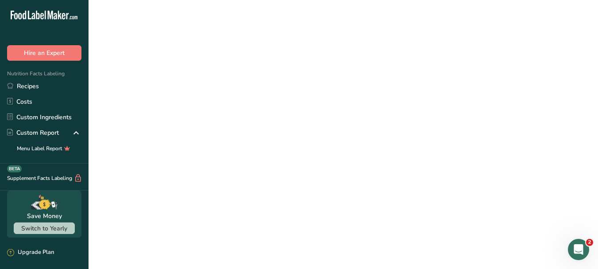
select select "30"
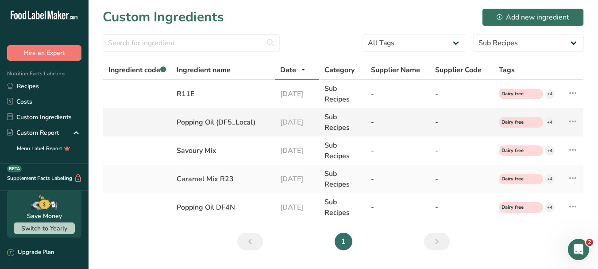
click at [575, 122] on icon at bounding box center [572, 121] width 11 height 16
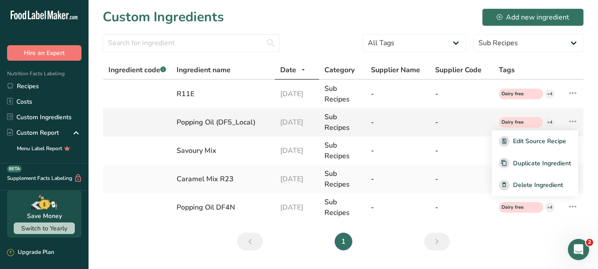
click at [575, 122] on icon at bounding box center [572, 121] width 11 height 16
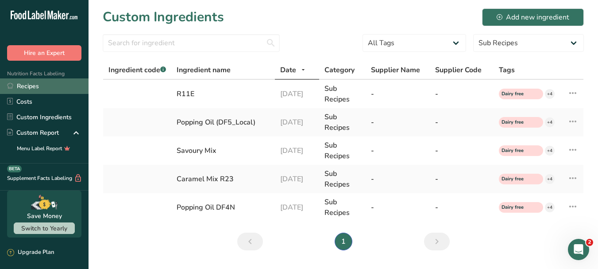
click at [33, 84] on link "Recipes" at bounding box center [44, 85] width 88 height 15
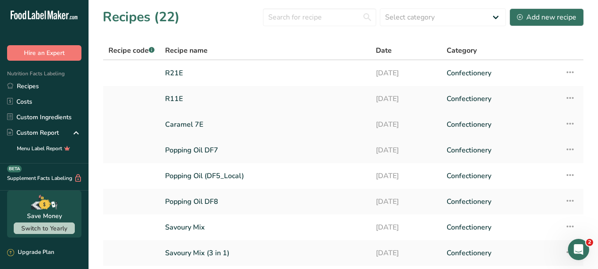
click at [191, 123] on link "Caramel 7E" at bounding box center [265, 124] width 200 height 19
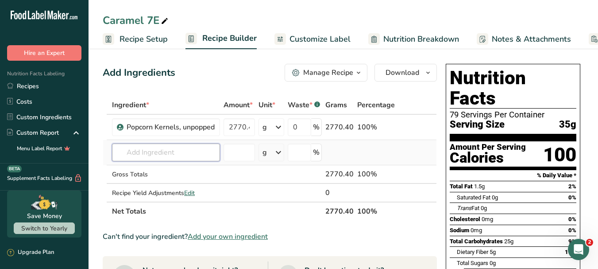
click at [171, 152] on input "text" at bounding box center [166, 152] width 108 height 18
type input "r11"
click at [149, 168] on div "R11E" at bounding box center [159, 169] width 80 height 9
type input "R11E"
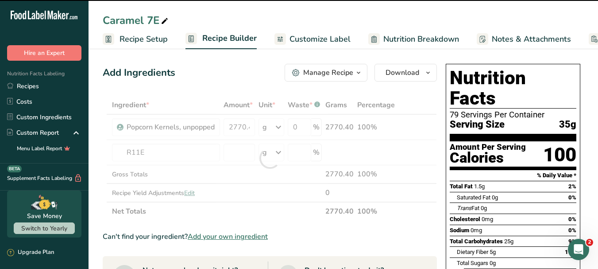
type input "0"
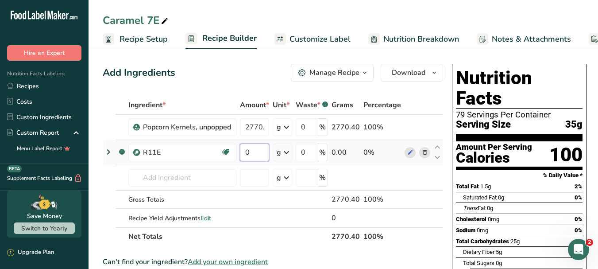
click at [253, 155] on input "0" at bounding box center [254, 152] width 29 height 18
type input "3878.8"
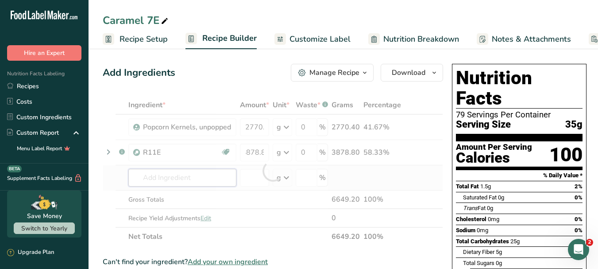
click at [178, 180] on div "Ingredient * Amount * Unit * Waste * .a-a{fill:#347362;}.b-a{fill:#fff;} Grams …" at bounding box center [273, 171] width 340 height 150
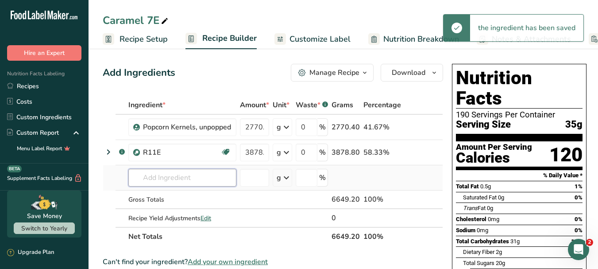
click at [178, 180] on input "text" at bounding box center [182, 178] width 108 height 18
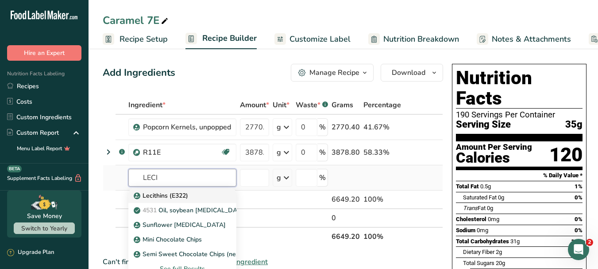
type input "LECI"
click at [182, 193] on p "Lecithins (E322)" at bounding box center [161, 195] width 53 height 9
type input "Lecithins (E322)"
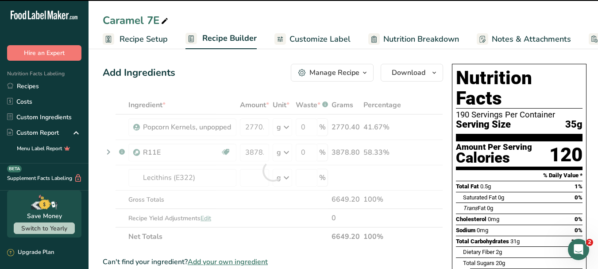
type input "0"
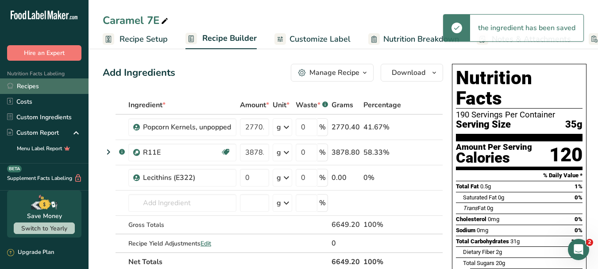
click at [36, 87] on link "Recipes" at bounding box center [44, 85] width 88 height 15
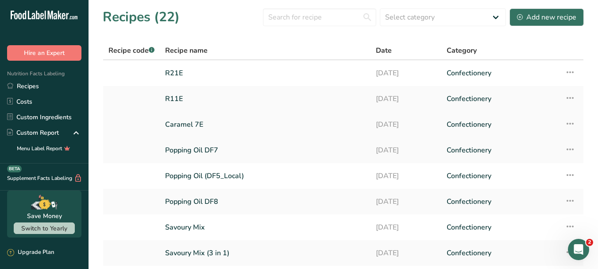
click at [205, 126] on link "Caramel 7E" at bounding box center [265, 124] width 200 height 19
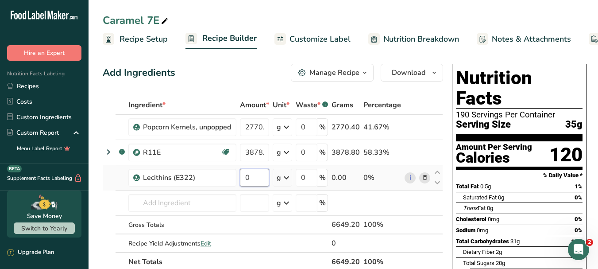
click at [264, 176] on input "0" at bounding box center [254, 178] width 29 height 18
type input "16.51"
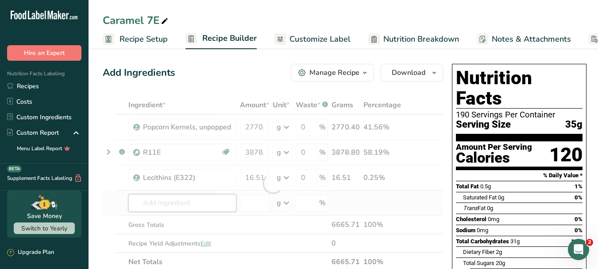
click at [196, 205] on div "Ingredient * Amount * Unit * Waste * .a-a{fill:#347362;}.b-a{fill:#fff;} Grams …" at bounding box center [273, 183] width 340 height 175
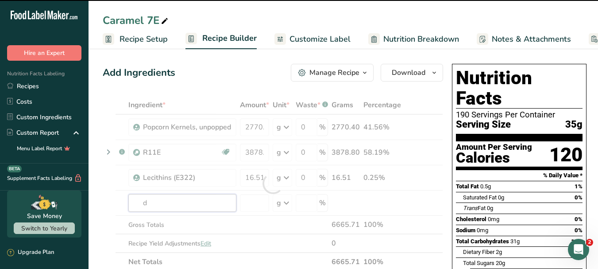
type input "df"
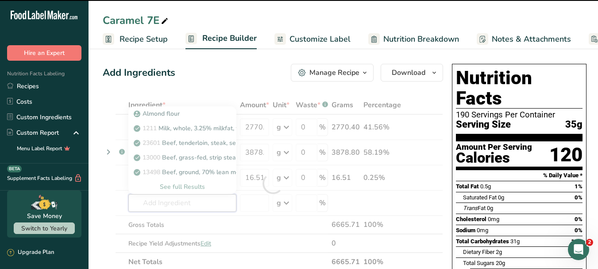
type input "5"
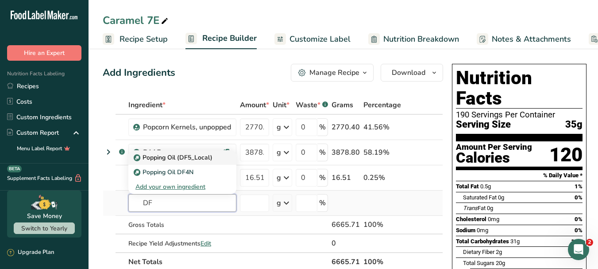
type input "DF"
click at [196, 154] on p "Popping Oil (DF5_Local)" at bounding box center [173, 157] width 77 height 9
type input "Popping Oil (DF5_Local)"
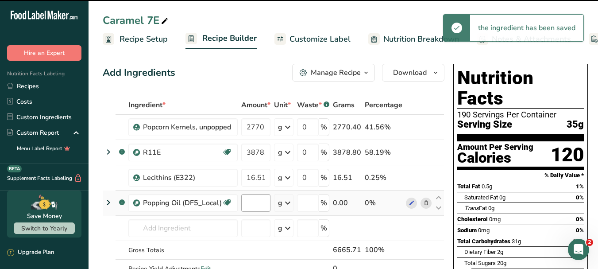
type input "0"
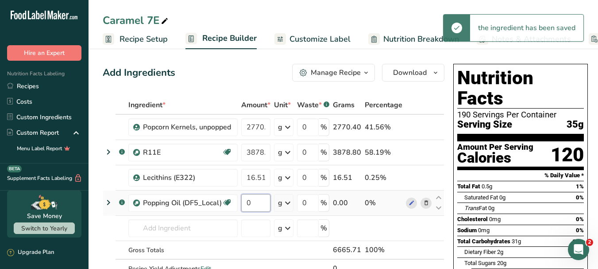
click at [258, 199] on input "0" at bounding box center [255, 203] width 29 height 18
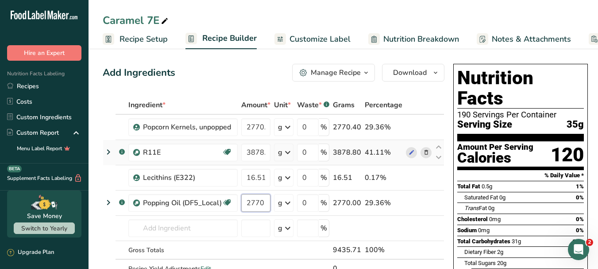
type input "2770"
click at [419, 163] on div "Ingredient * Amount * Unit * Waste * .a-a{fill:#347362;}.b-a{fill:#fff;} Grams …" at bounding box center [273, 196] width 341 height 200
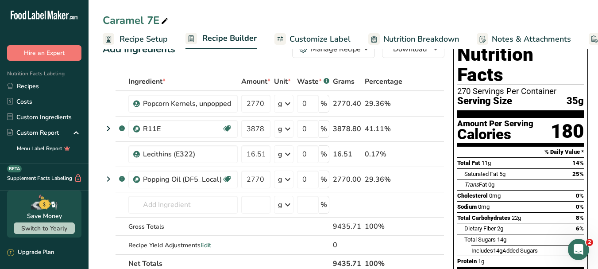
scroll to position [33, 0]
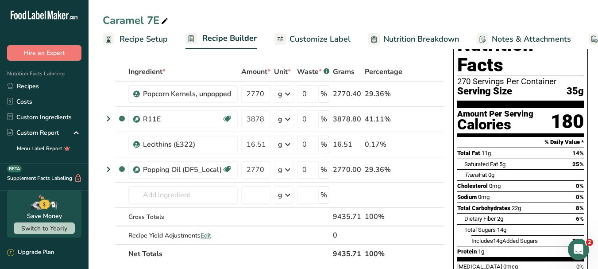
click at [525, 202] on div "Total Carbohydrates 22g 8%" at bounding box center [520, 207] width 127 height 11
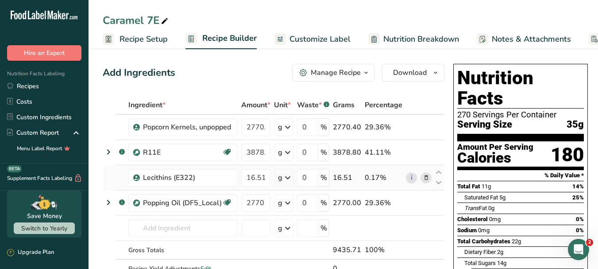
drag, startPoint x: 39, startPoint y: 84, endPoint x: 277, endPoint y: 171, distance: 253.1
click at [39, 84] on link "Recipes" at bounding box center [44, 85] width 88 height 15
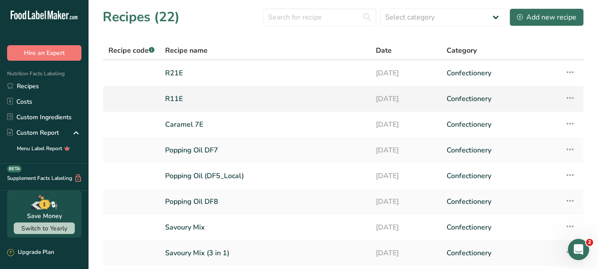
click at [177, 101] on link "R11E" at bounding box center [265, 98] width 200 height 19
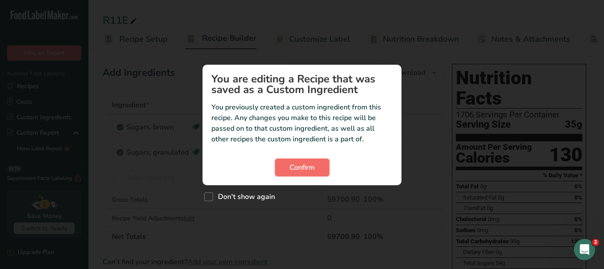
click at [304, 170] on span "Confirm" at bounding box center [302, 167] width 25 height 11
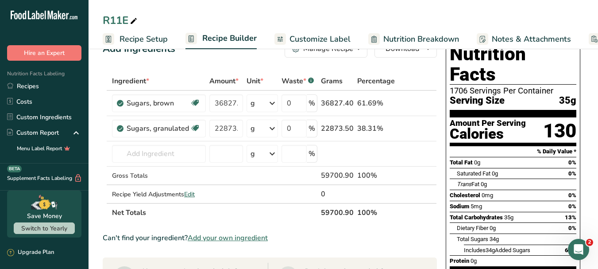
scroll to position [44, 0]
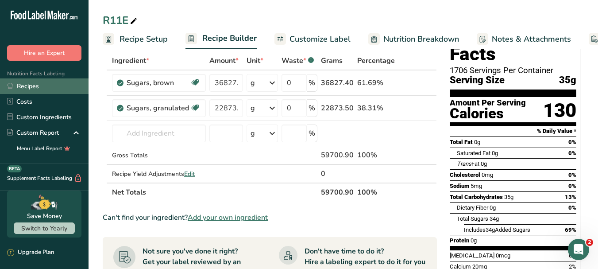
click at [35, 85] on link "Recipes" at bounding box center [44, 85] width 88 height 15
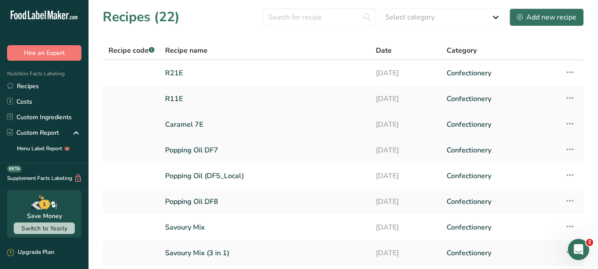
click at [196, 126] on link "Caramel 7E" at bounding box center [265, 124] width 200 height 19
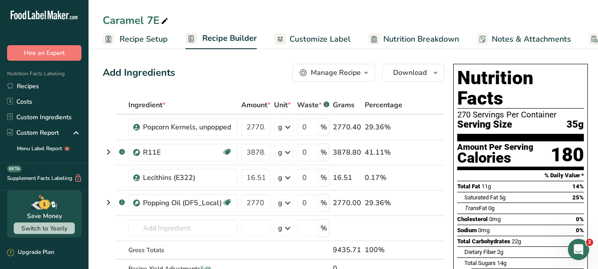
click at [45, 76] on span "Nutrition Facts Labeling" at bounding box center [32, 73] width 65 height 7
click at [46, 86] on link "Recipes" at bounding box center [44, 85] width 88 height 15
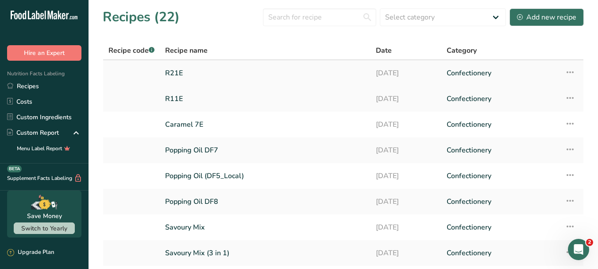
click at [178, 75] on link "R21E" at bounding box center [265, 73] width 200 height 19
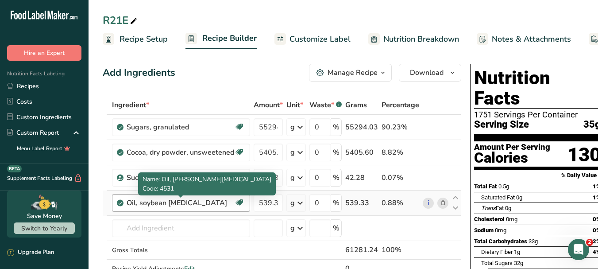
click at [198, 202] on div "Oil, soybean lecithin" at bounding box center [180, 202] width 107 height 11
click at [203, 202] on div "Oil, soybean lecithin" at bounding box center [180, 202] width 107 height 11
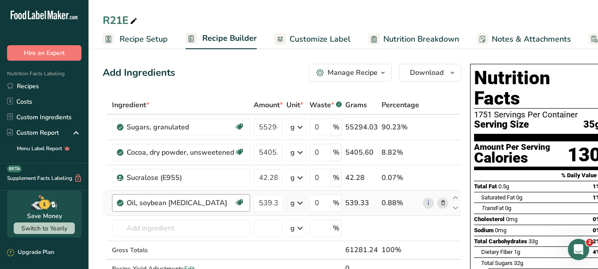
drag, startPoint x: 196, startPoint y: 202, endPoint x: 120, endPoint y: 209, distance: 76.4
click at [120, 209] on div "Oil, soybean lecithin Dairy free Gluten free Vegan Vegetarian" at bounding box center [181, 203] width 138 height 18
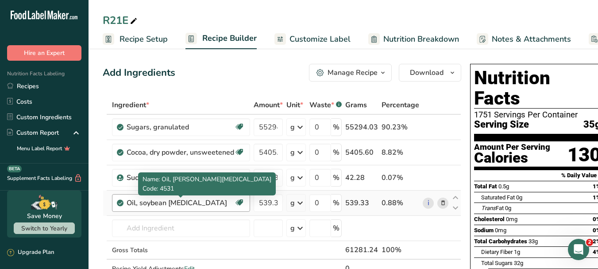
click at [194, 200] on div "Oil, soybean lecithin" at bounding box center [180, 202] width 107 height 11
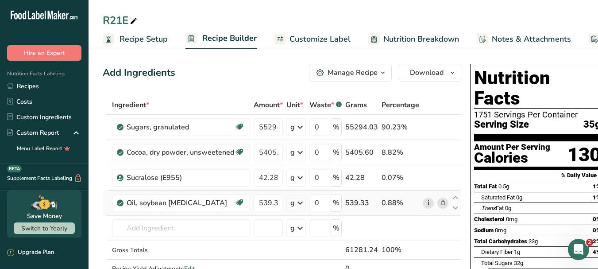
click at [425, 201] on link "i" at bounding box center [427, 202] width 11 height 11
click at [443, 203] on icon at bounding box center [443, 202] width 6 height 9
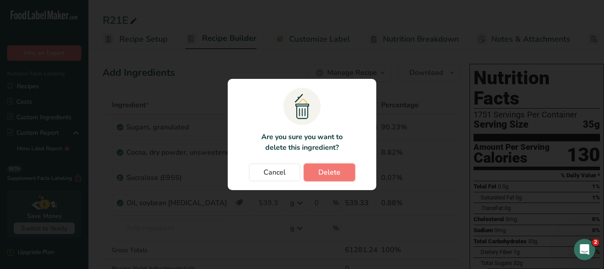
drag, startPoint x: 341, startPoint y: 174, endPoint x: 336, endPoint y: 173, distance: 4.5
click at [340, 173] on button "Delete" at bounding box center [329, 172] width 51 height 18
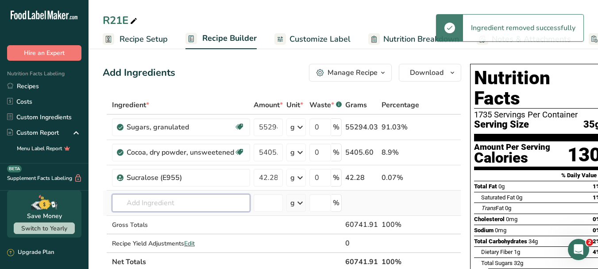
click at [182, 203] on input "text" at bounding box center [181, 203] width 138 height 18
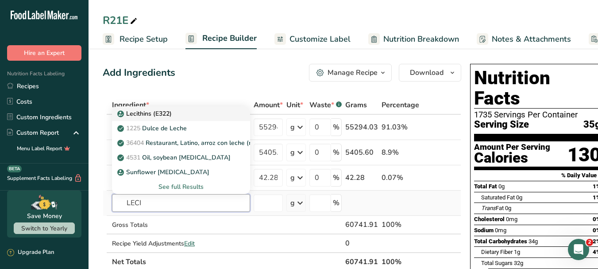
type input "LECI"
click at [164, 114] on p "Lecithins (E322)" at bounding box center [145, 113] width 53 height 9
type input "Lecithins (E322)"
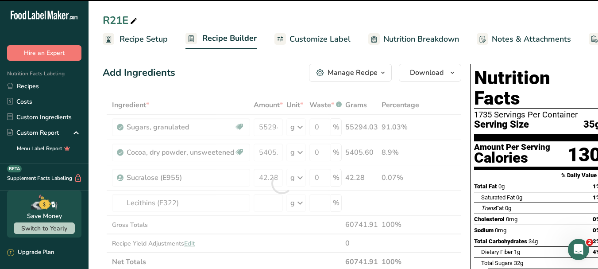
type input "0"
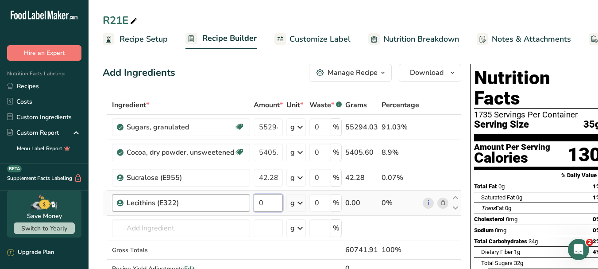
drag, startPoint x: 268, startPoint y: 204, endPoint x: 249, endPoint y: 202, distance: 19.1
click at [249, 202] on tr "Lecithins (E322) 0 g Portions 100 gram Weight Units g kg mg See more Volume Uni…" at bounding box center [281, 202] width 357 height 25
type input "539.34"
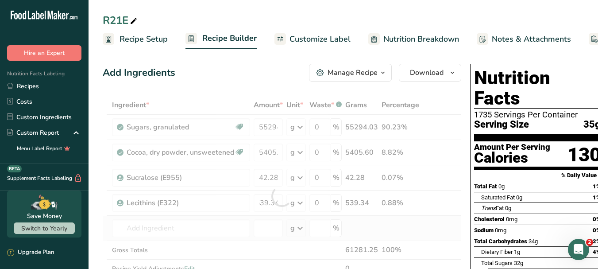
click at [419, 231] on div "Ingredient * Amount * Unit * Waste * .a-a{fill:#347362;}.b-a{fill:#fff;} Grams …" at bounding box center [282, 196] width 358 height 200
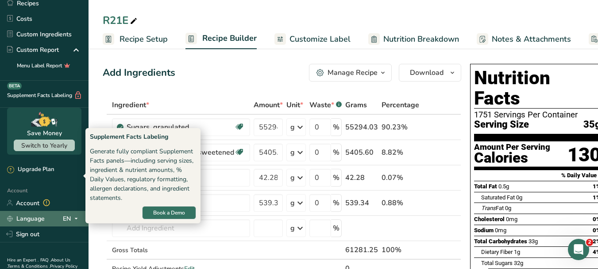
scroll to position [121, 0]
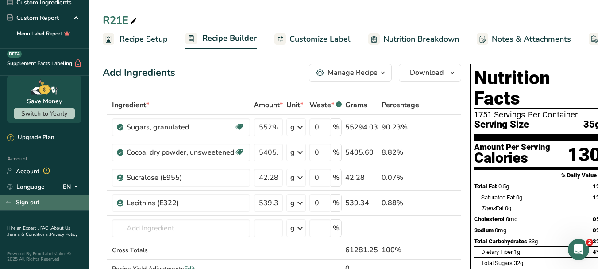
click at [38, 198] on link "Sign out" at bounding box center [44, 201] width 88 height 15
